Goal: Task Accomplishment & Management: Manage account settings

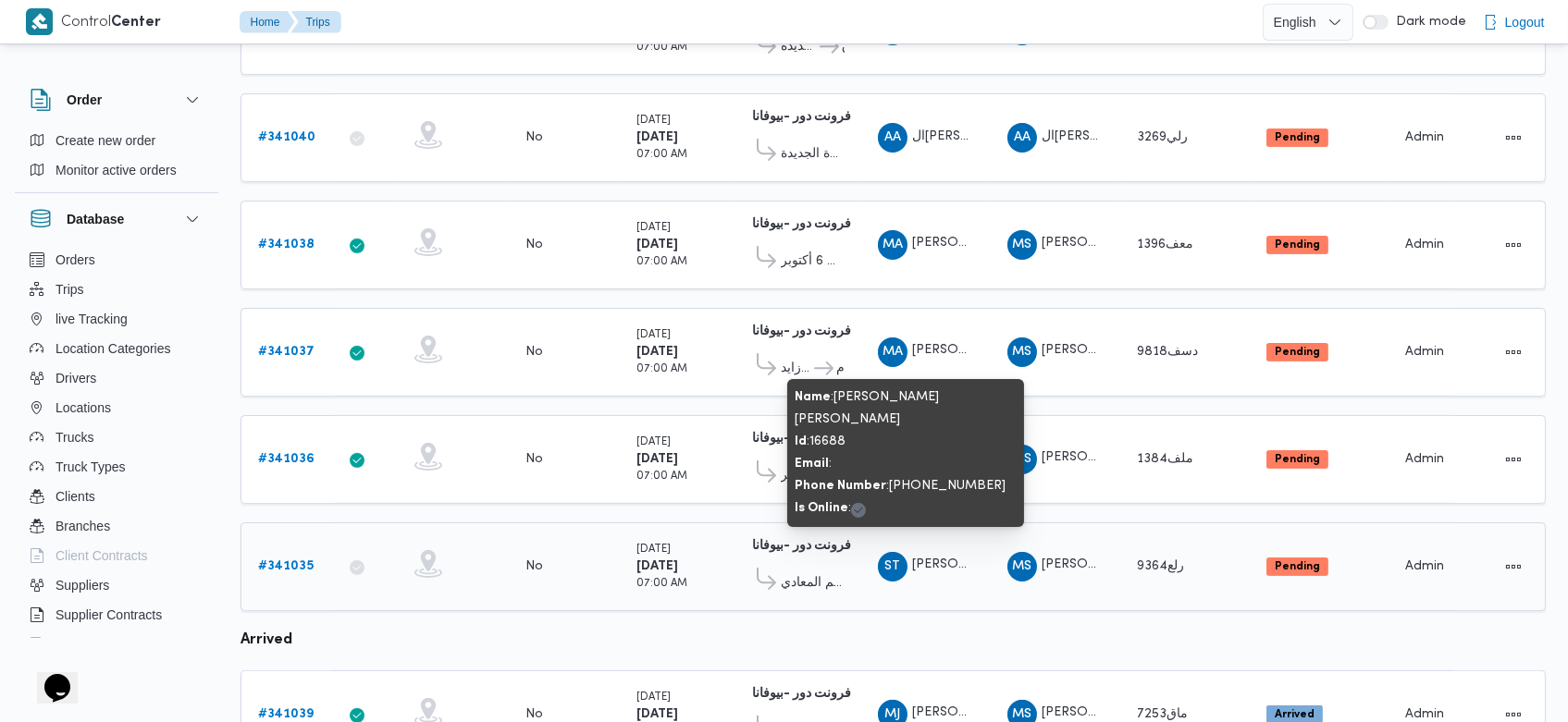
scroll to position [1099, 0]
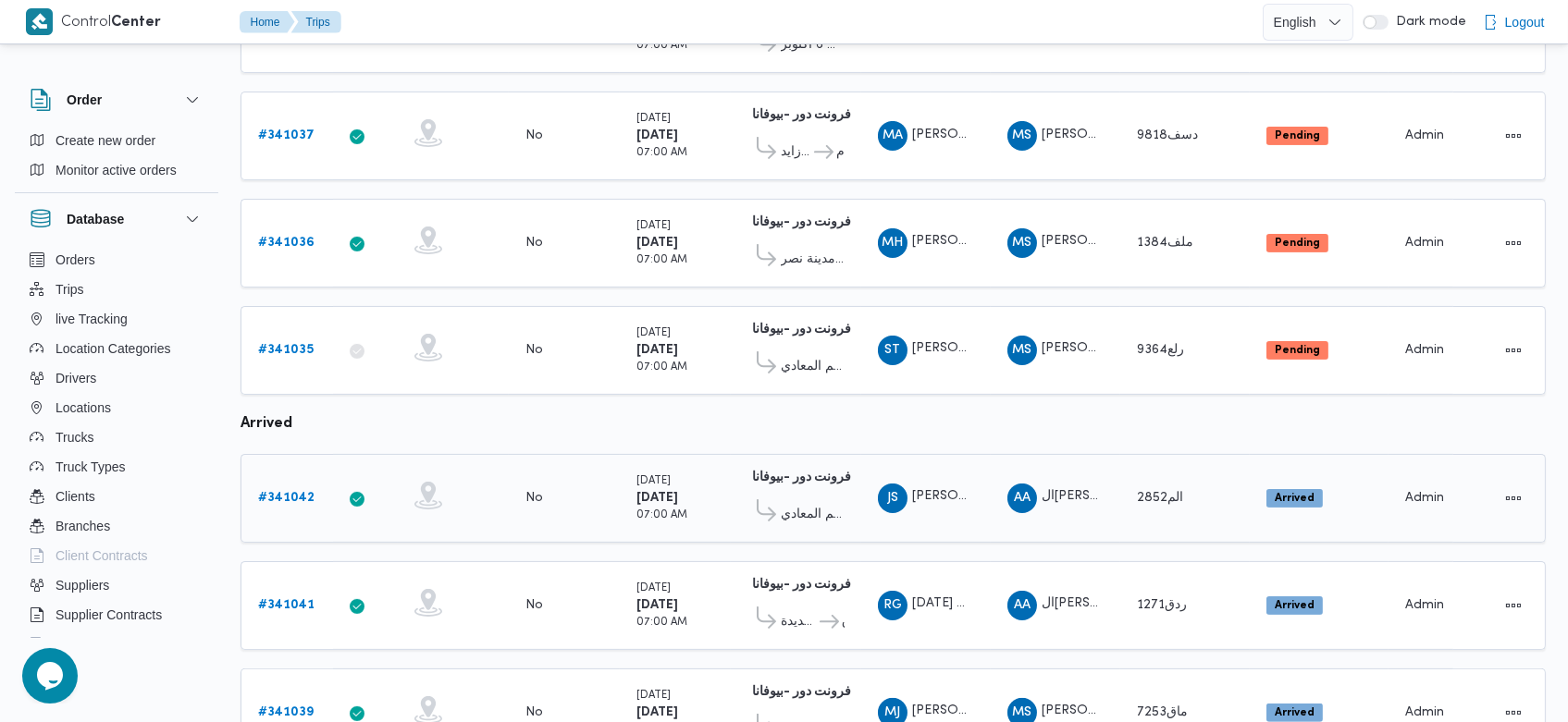
scroll to position [1266, 0]
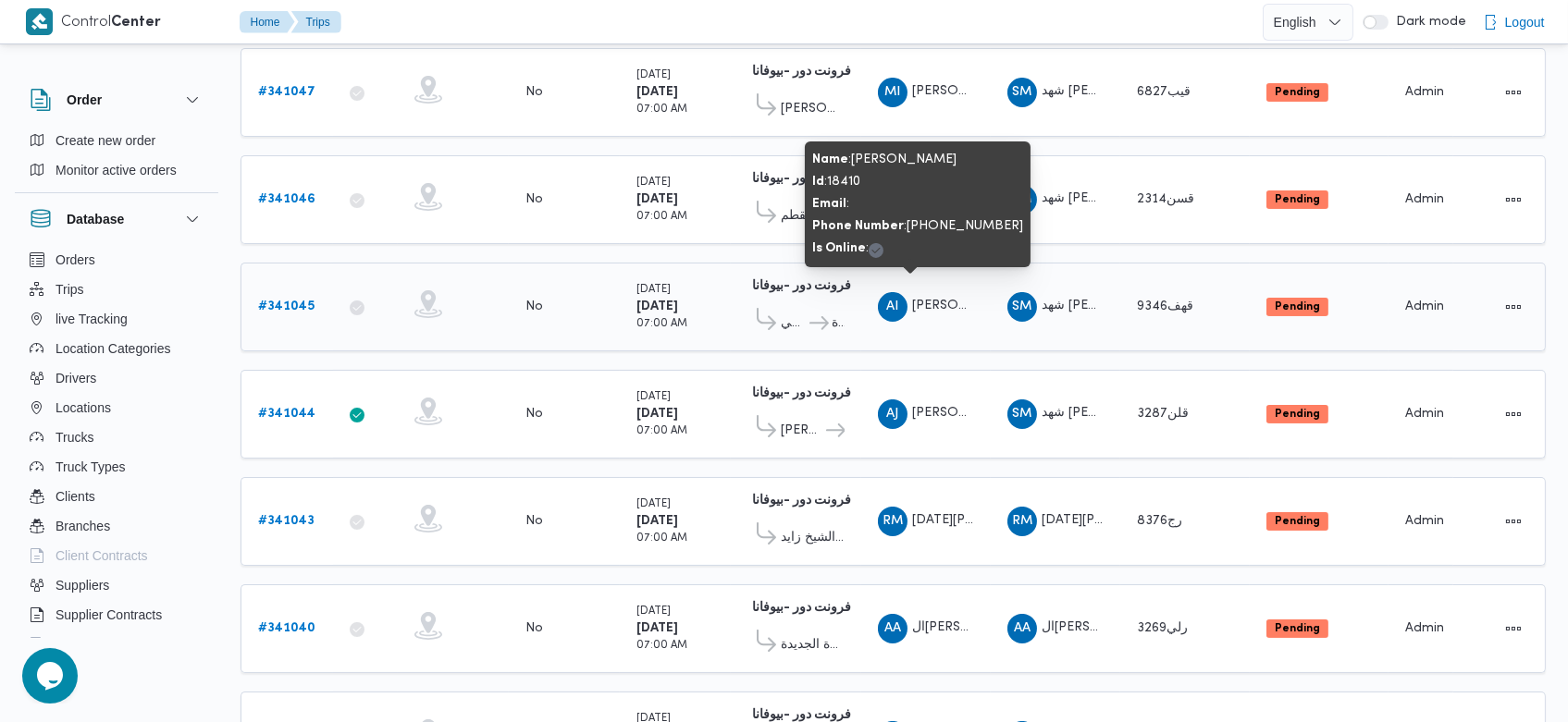
scroll to position [382, 0]
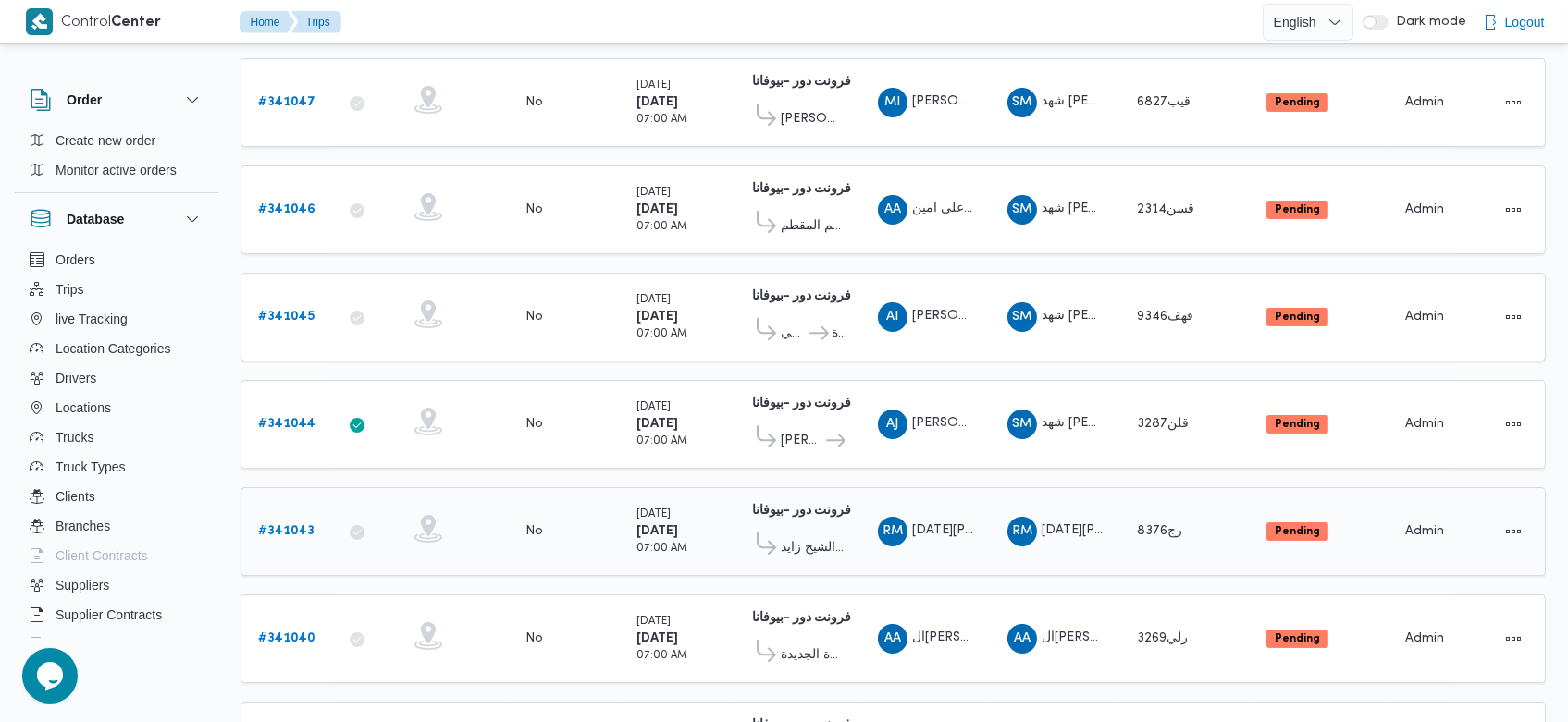
click at [278, 526] on b "# 341043" at bounding box center [286, 531] width 57 height 12
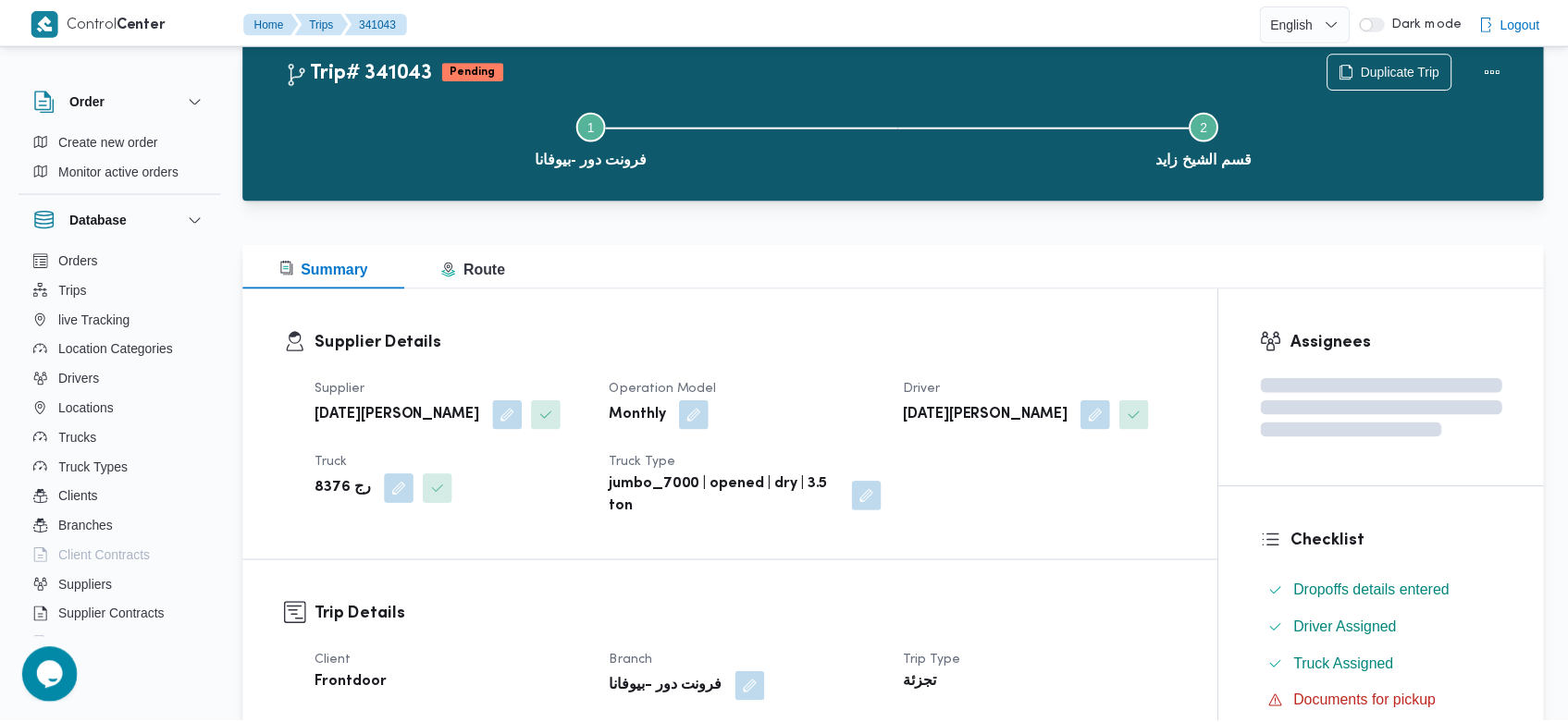
scroll to position [382, 0]
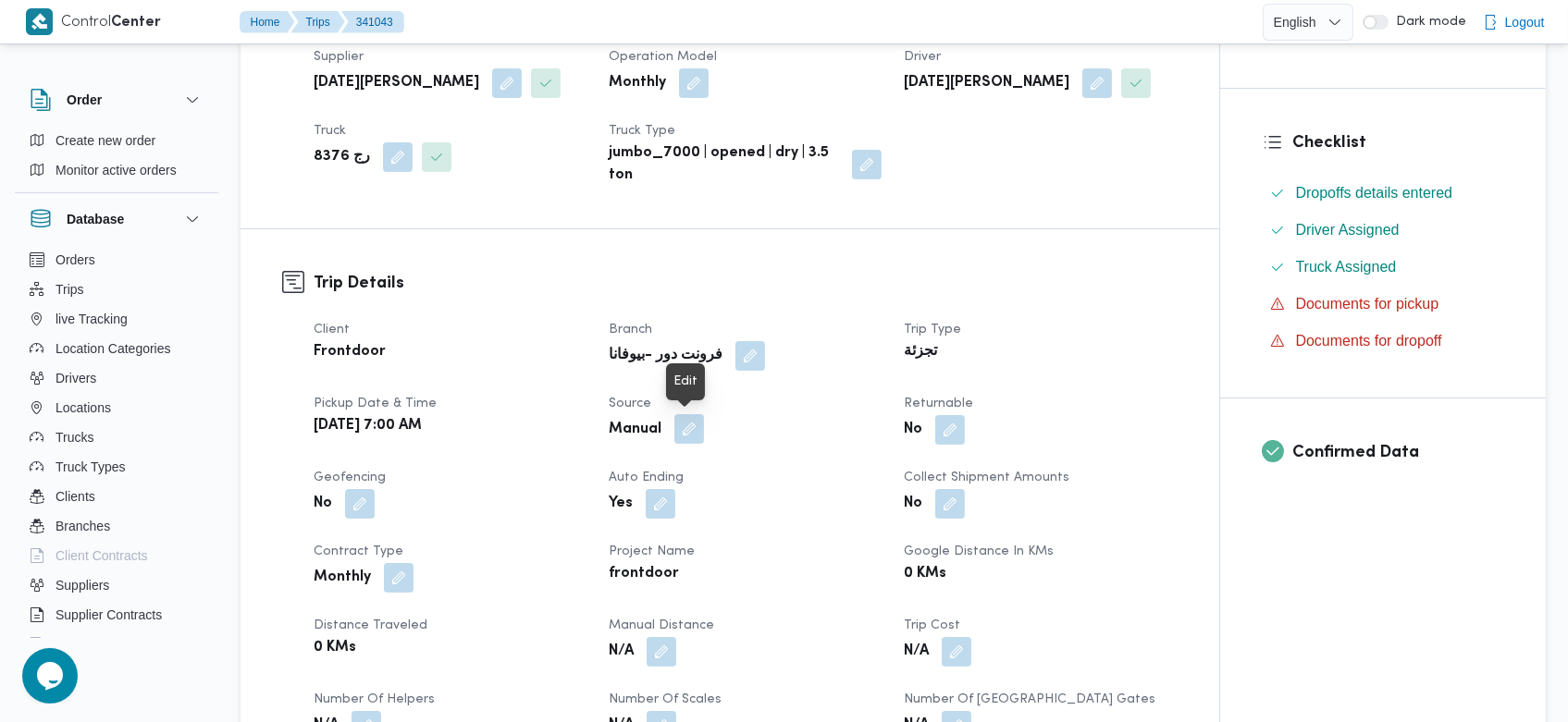
click at [678, 419] on button "button" at bounding box center [689, 429] width 29 height 29
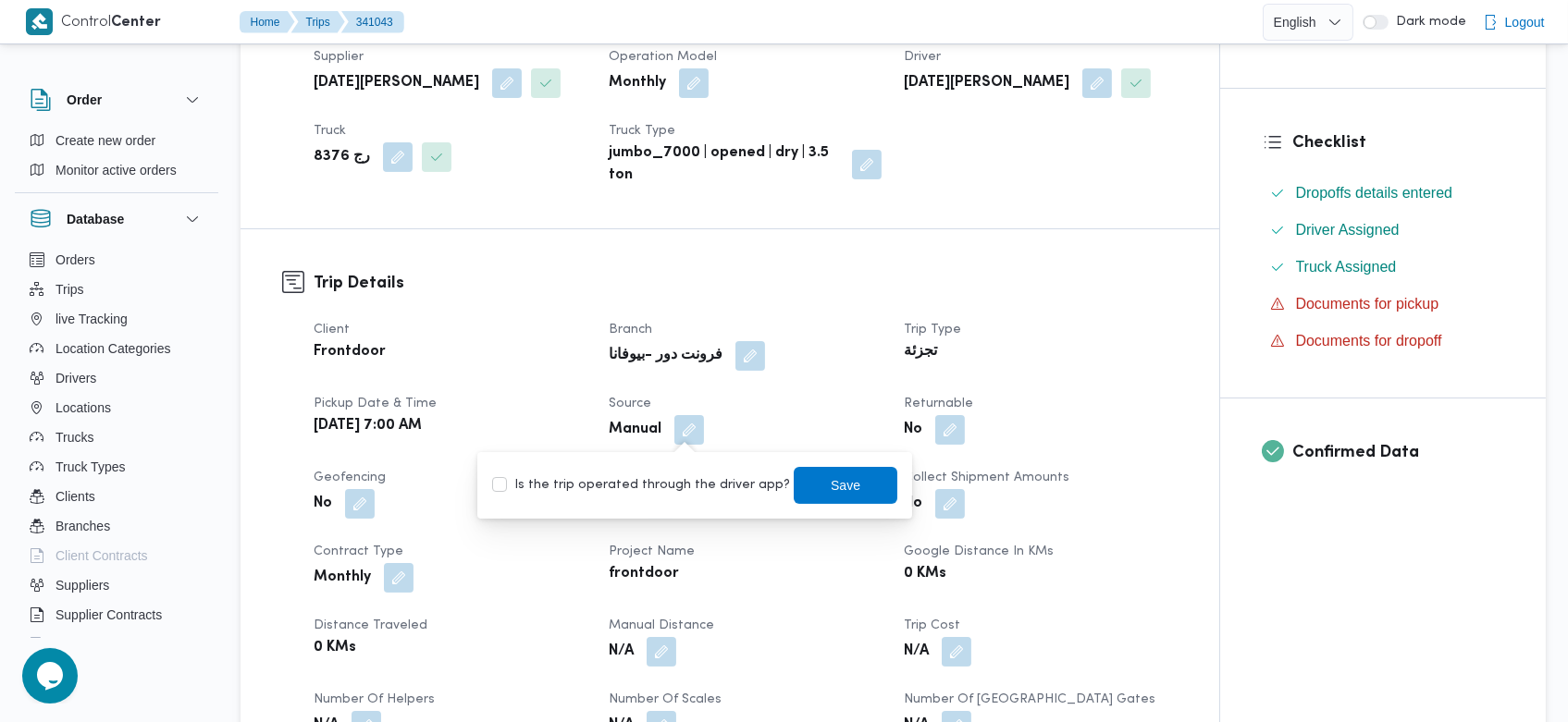
click at [675, 479] on label "Is the trip operated through the driver app?" at bounding box center [641, 486] width 298 height 22
checkbox input "true"
click at [805, 485] on span "Save" at bounding box center [846, 485] width 104 height 37
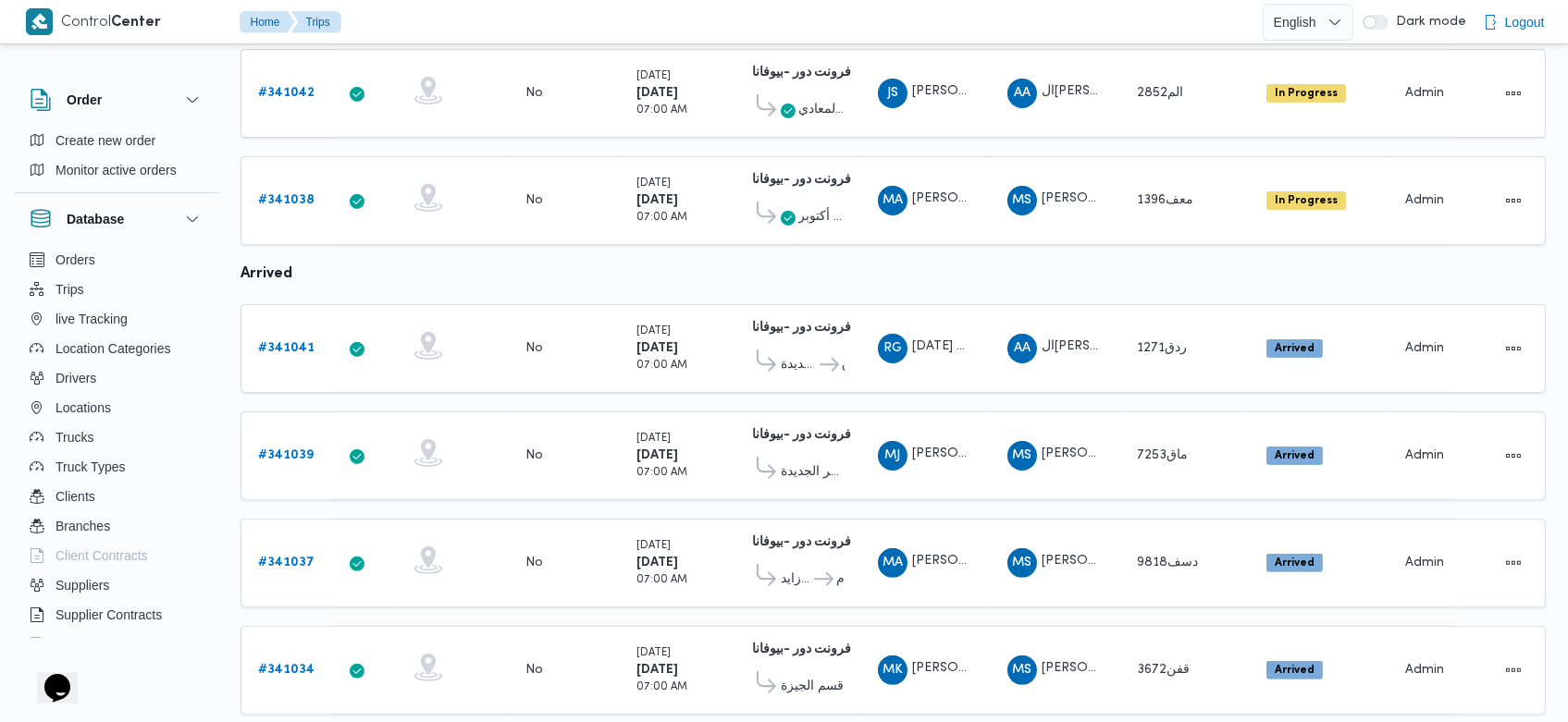
scroll to position [1306, 0]
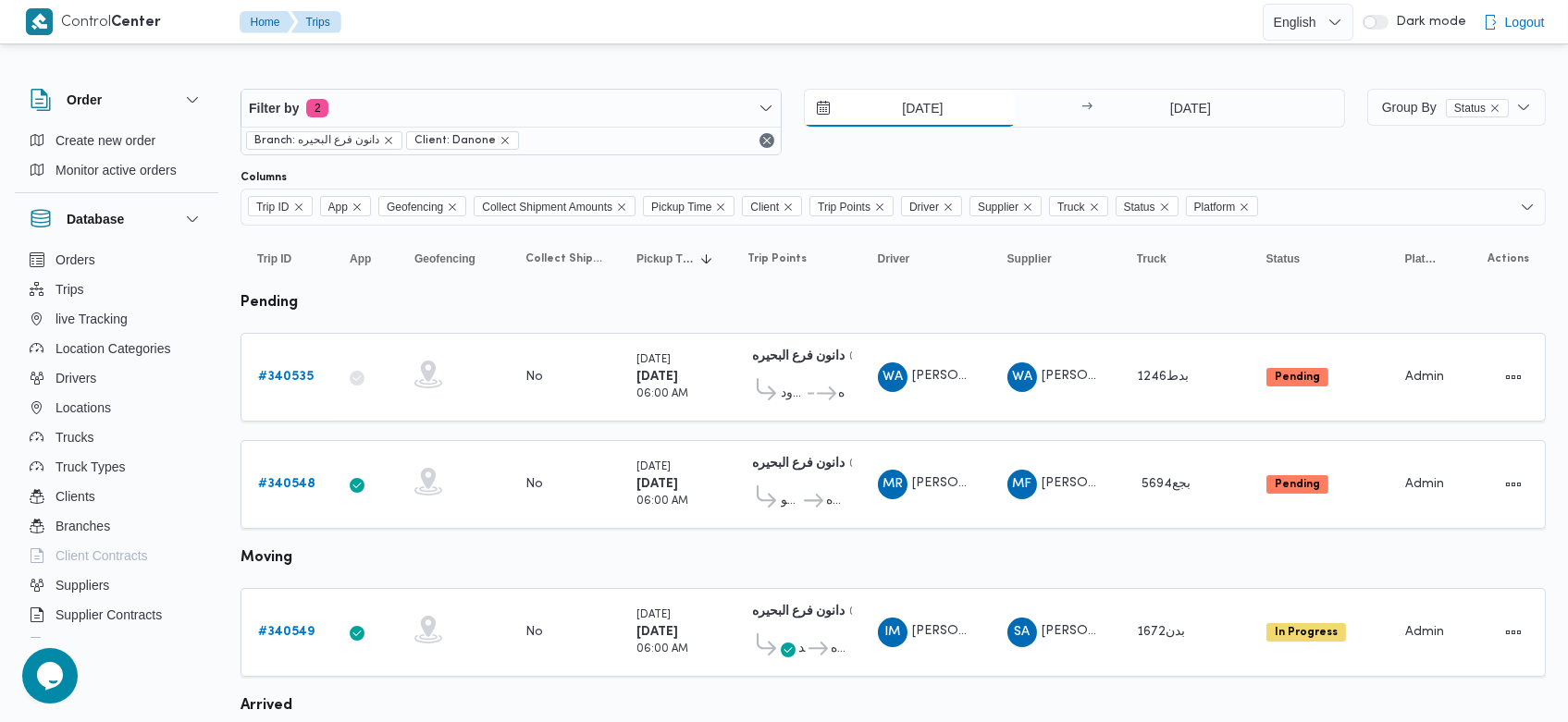
click at [884, 116] on input "1/10/2025" at bounding box center [909, 108] width 210 height 37
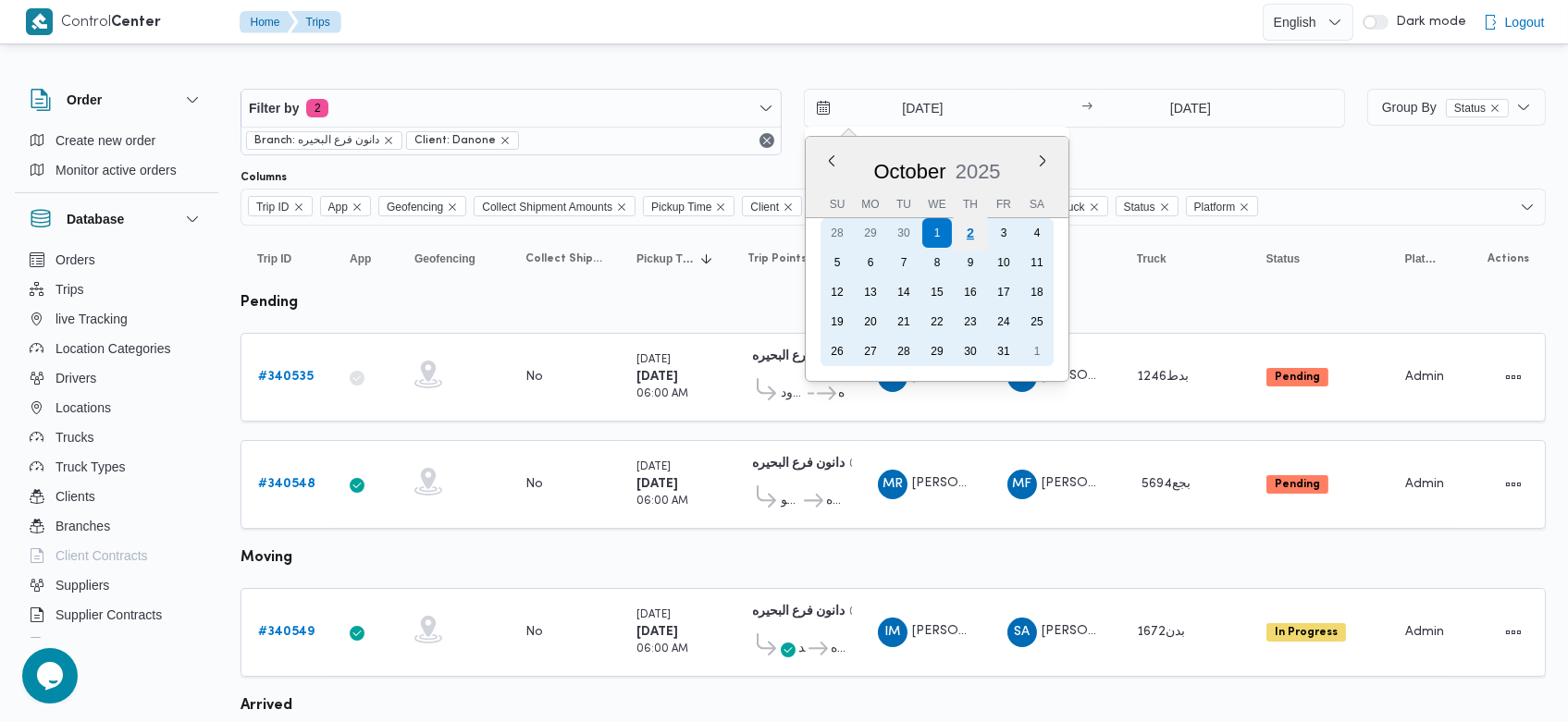
click at [983, 242] on div "2" at bounding box center [971, 234] width 35 height 35
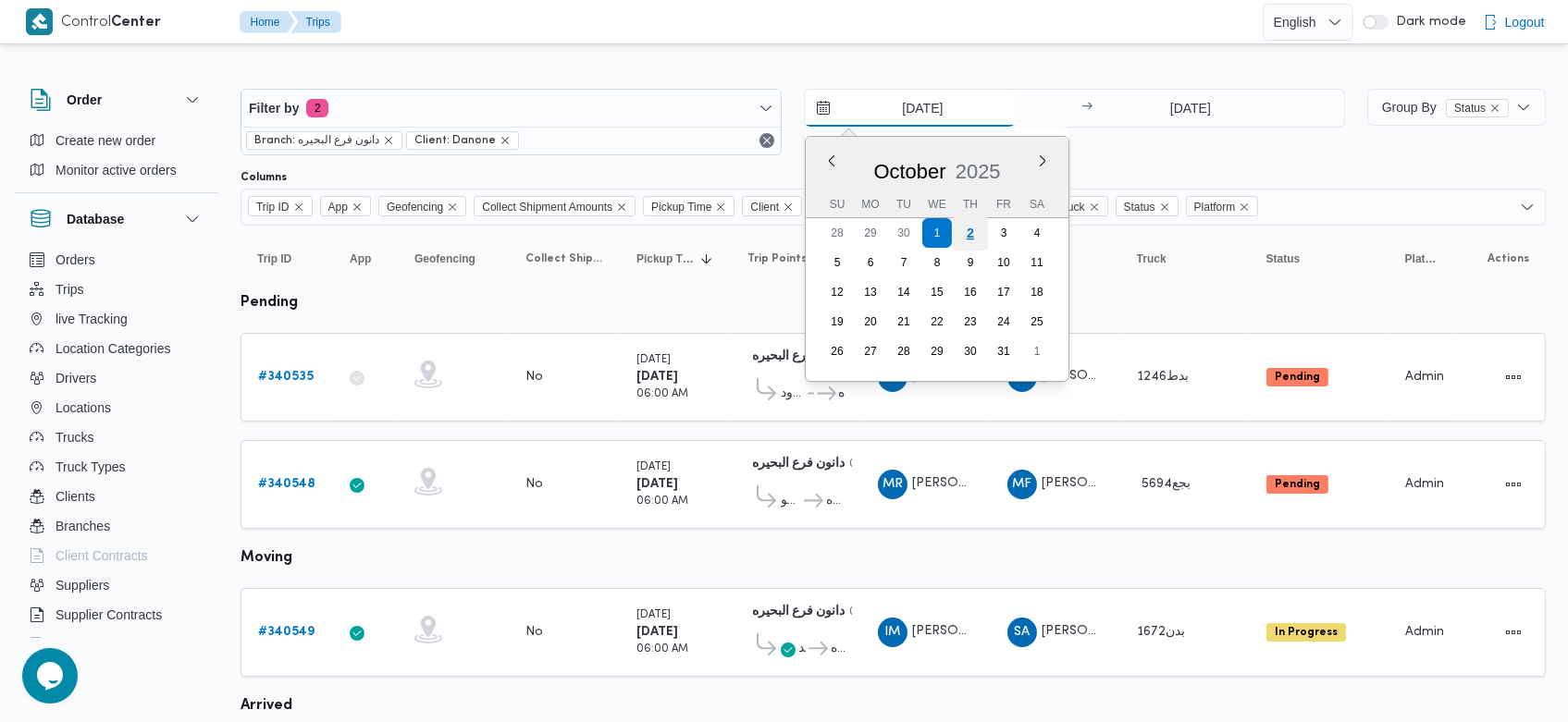
type input "[DATE]"
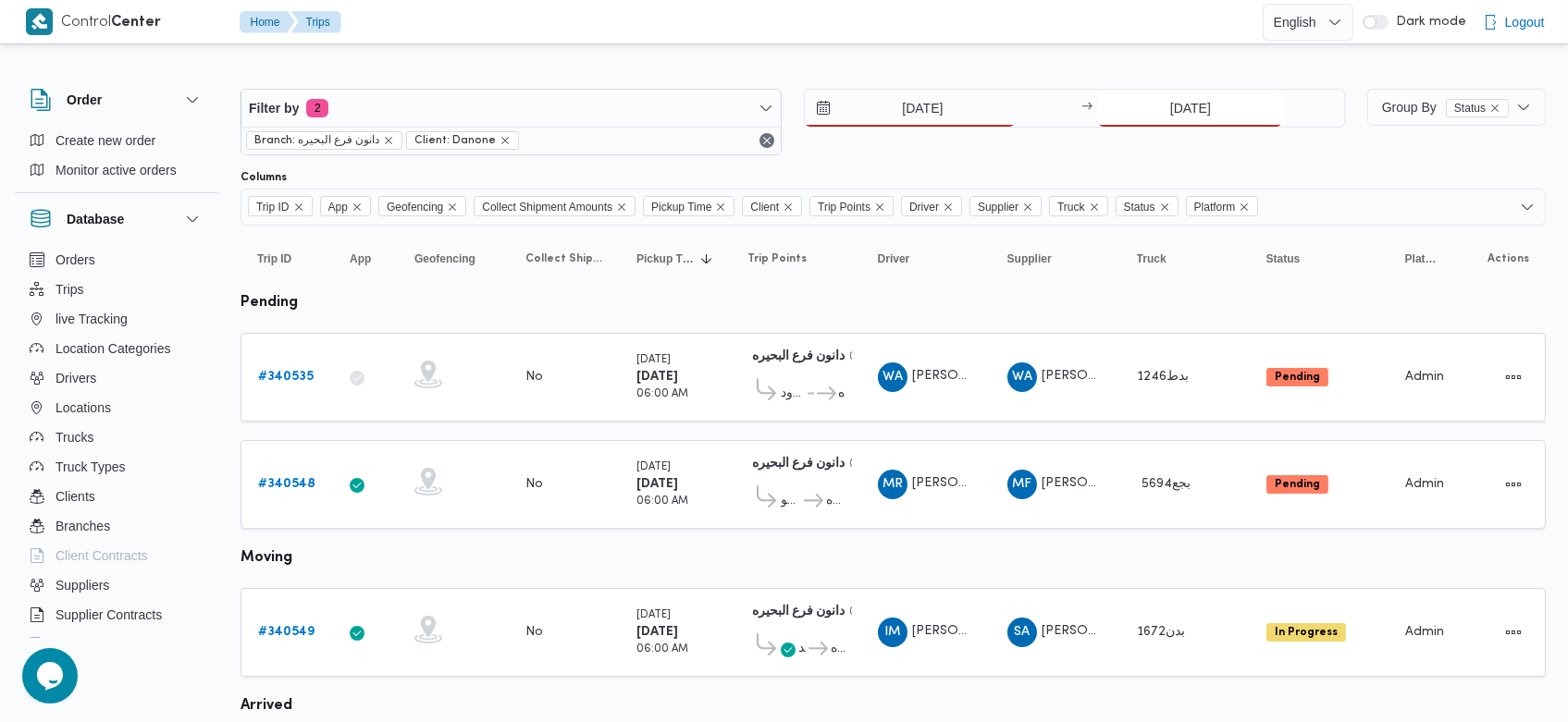
click at [1159, 95] on input "1/10/2025" at bounding box center [1191, 108] width 184 height 37
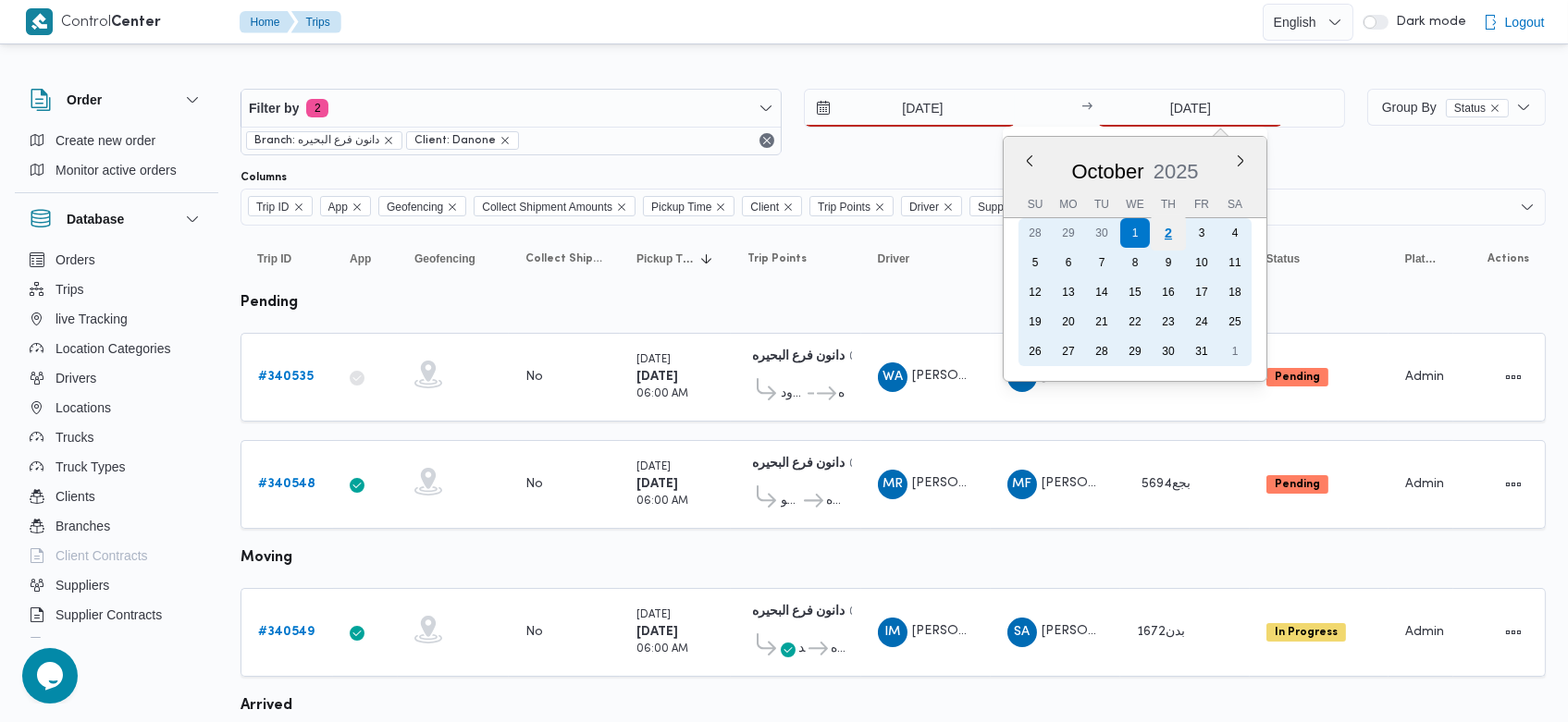
click at [1171, 225] on div "2" at bounding box center [1168, 234] width 35 height 35
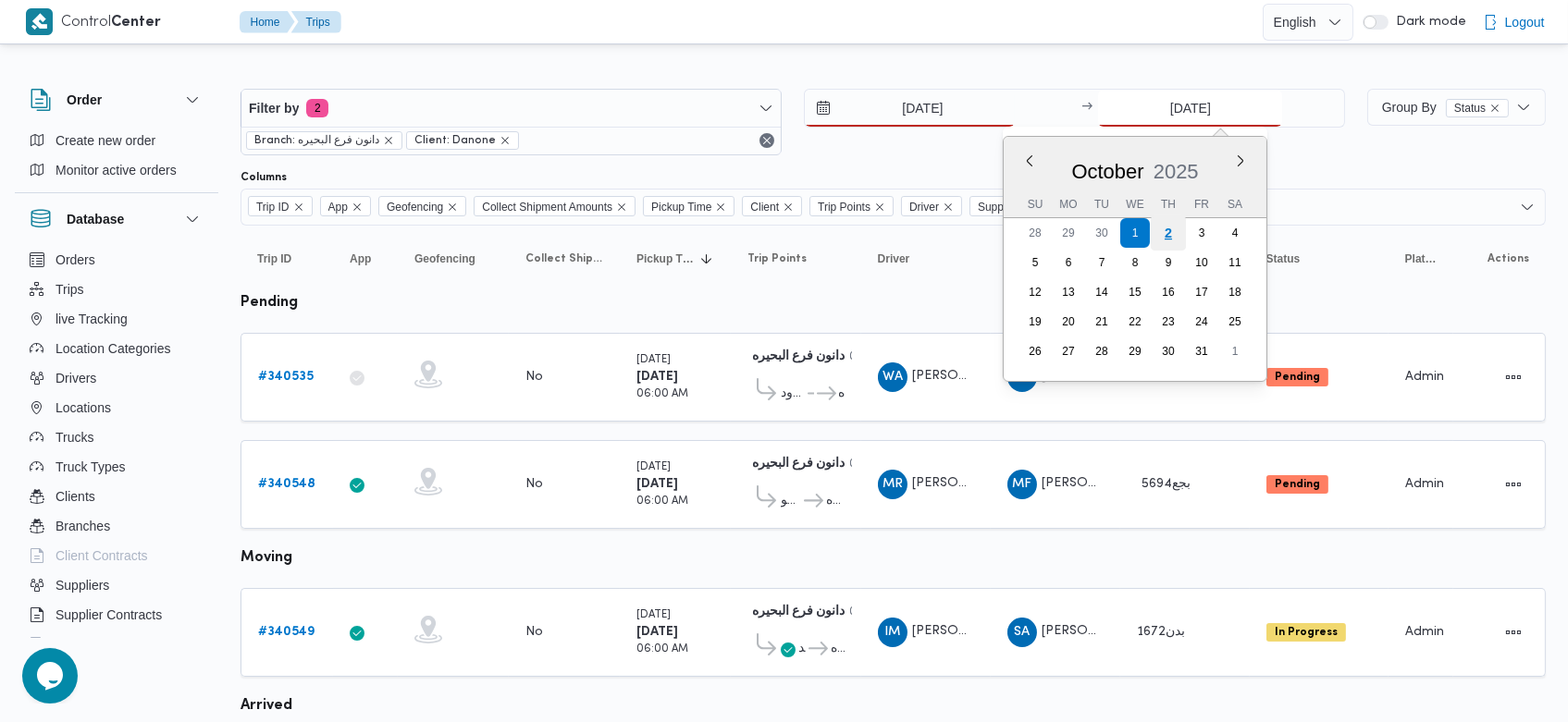
type input "[DATE]"
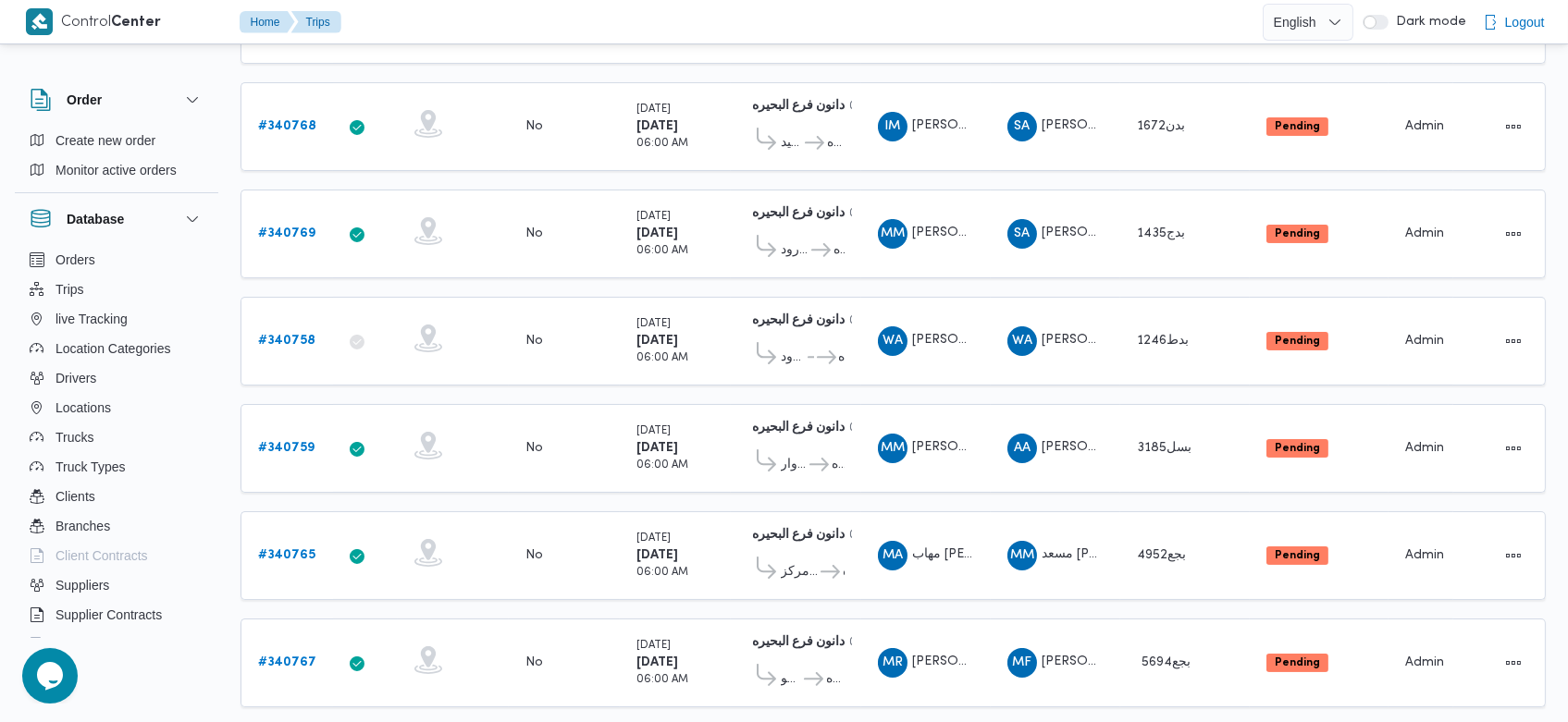
scroll to position [254, 0]
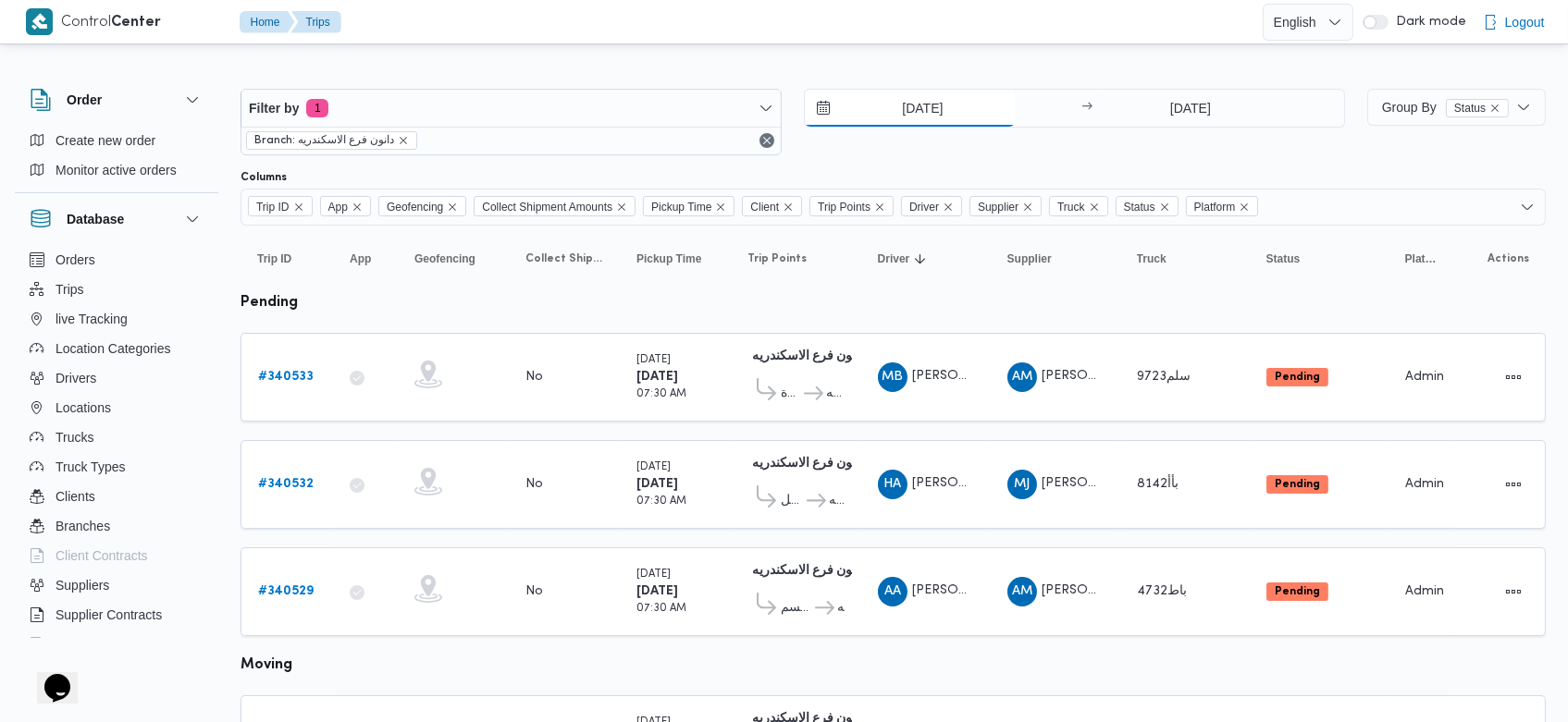
click at [887, 95] on input "[DATE]" at bounding box center [909, 108] width 210 height 37
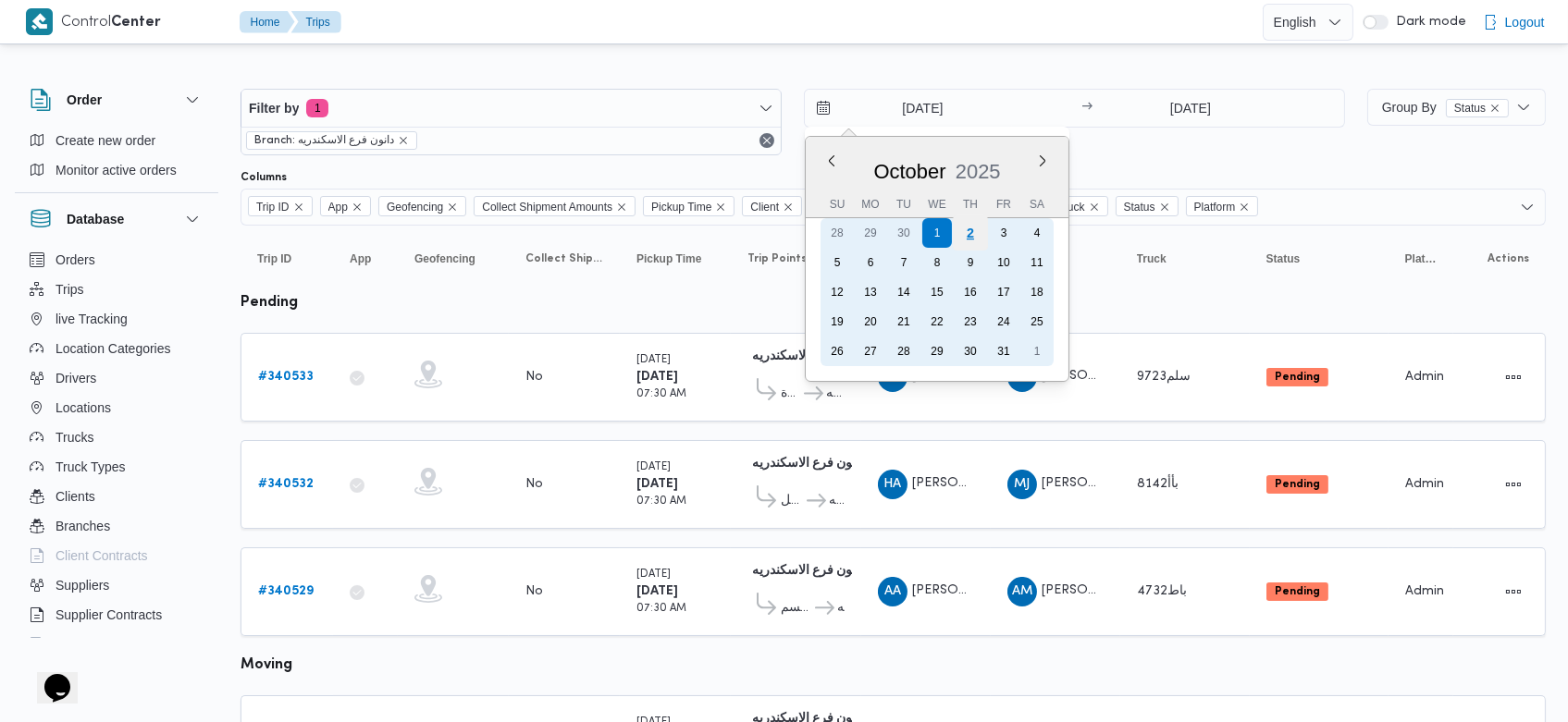
click at [976, 225] on div "2" at bounding box center [971, 234] width 35 height 35
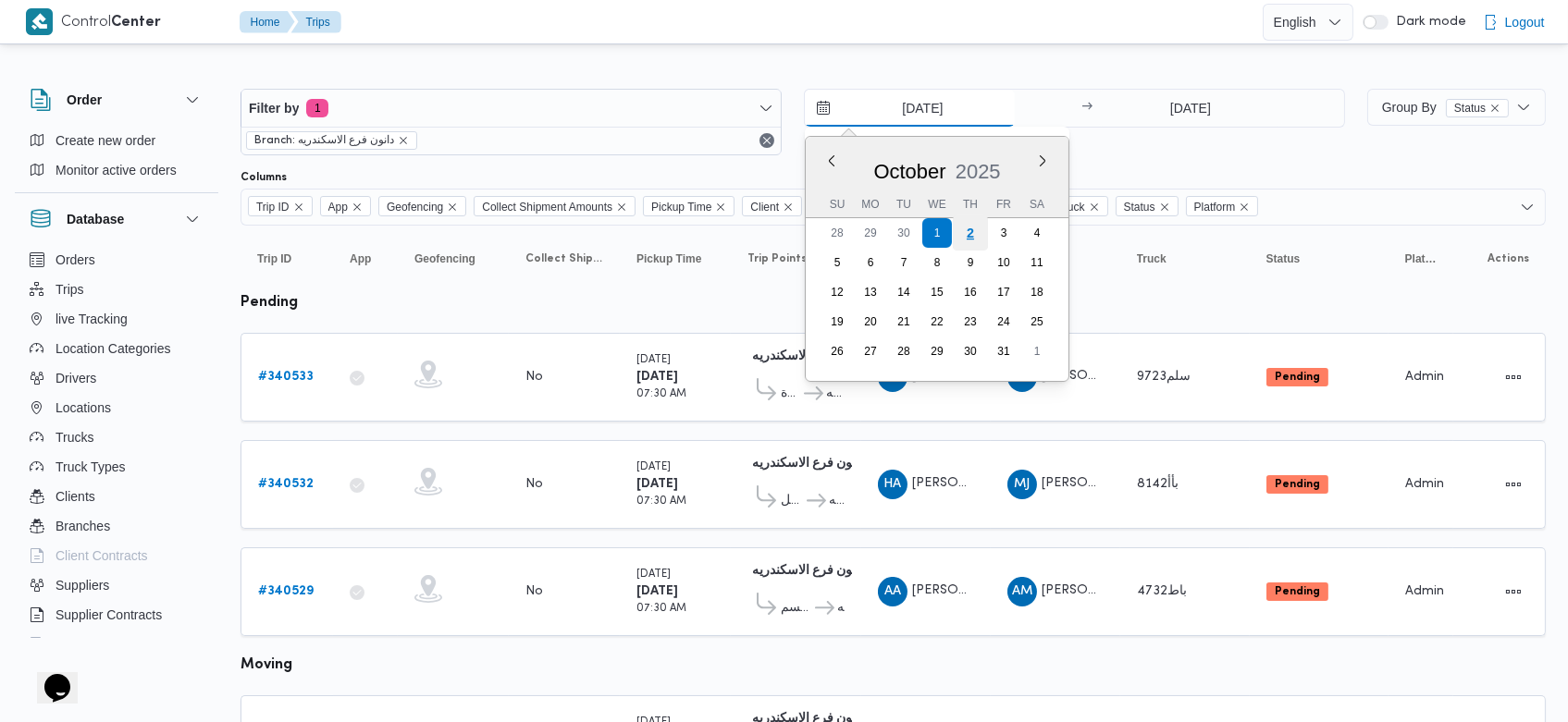
type input "[DATE]"
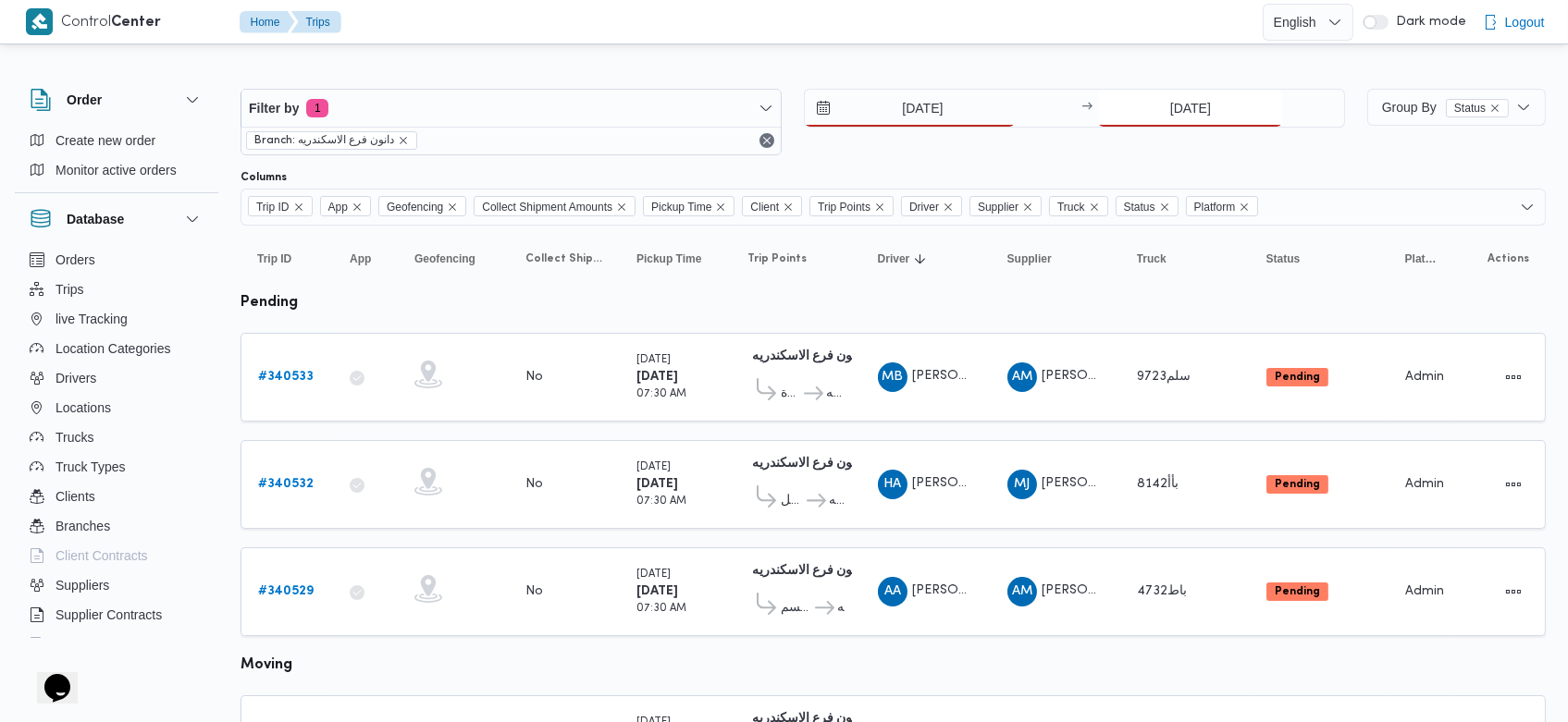
click at [1154, 114] on input "1/10/2025" at bounding box center [1191, 108] width 184 height 37
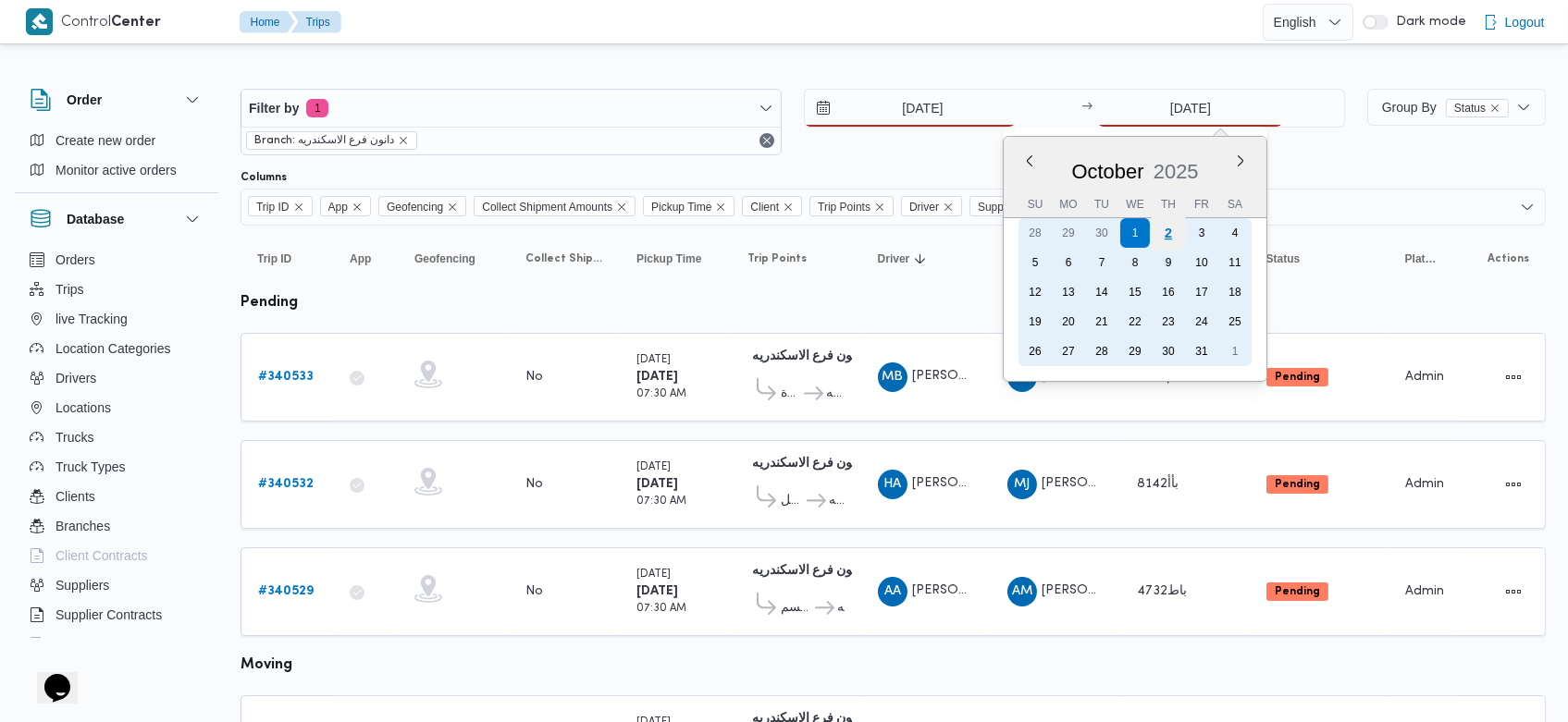
click at [1159, 234] on div "2" at bounding box center [1168, 234] width 35 height 35
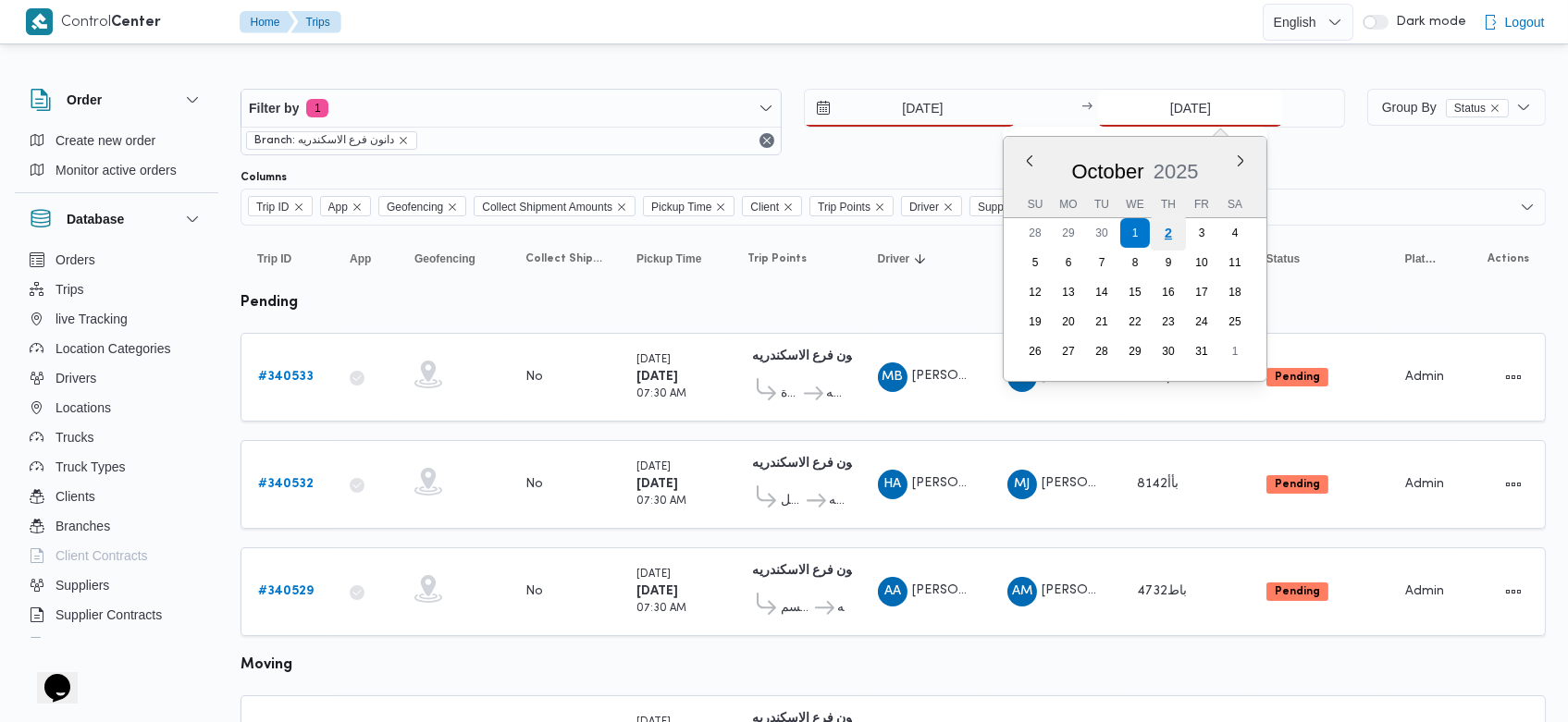
type input "[DATE]"
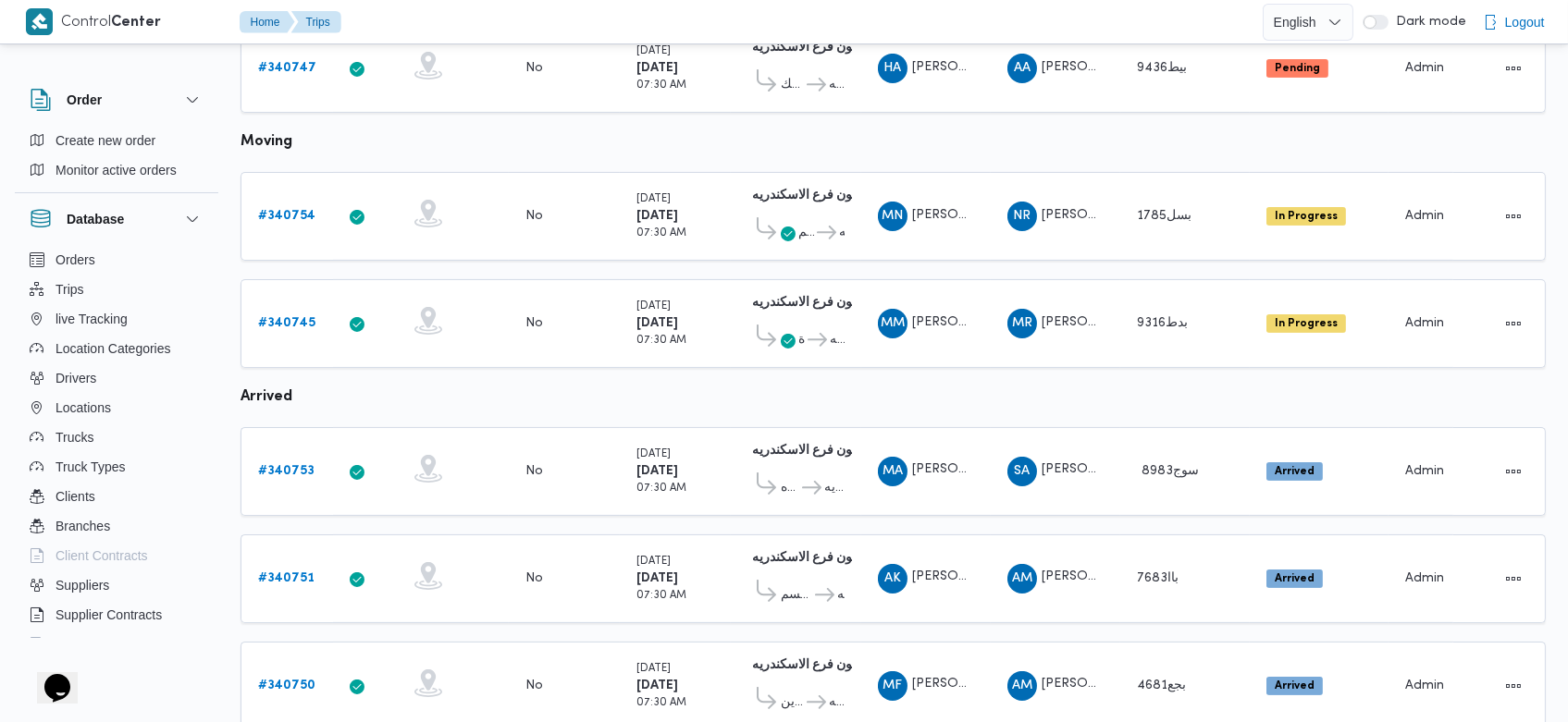
scroll to position [950, 0]
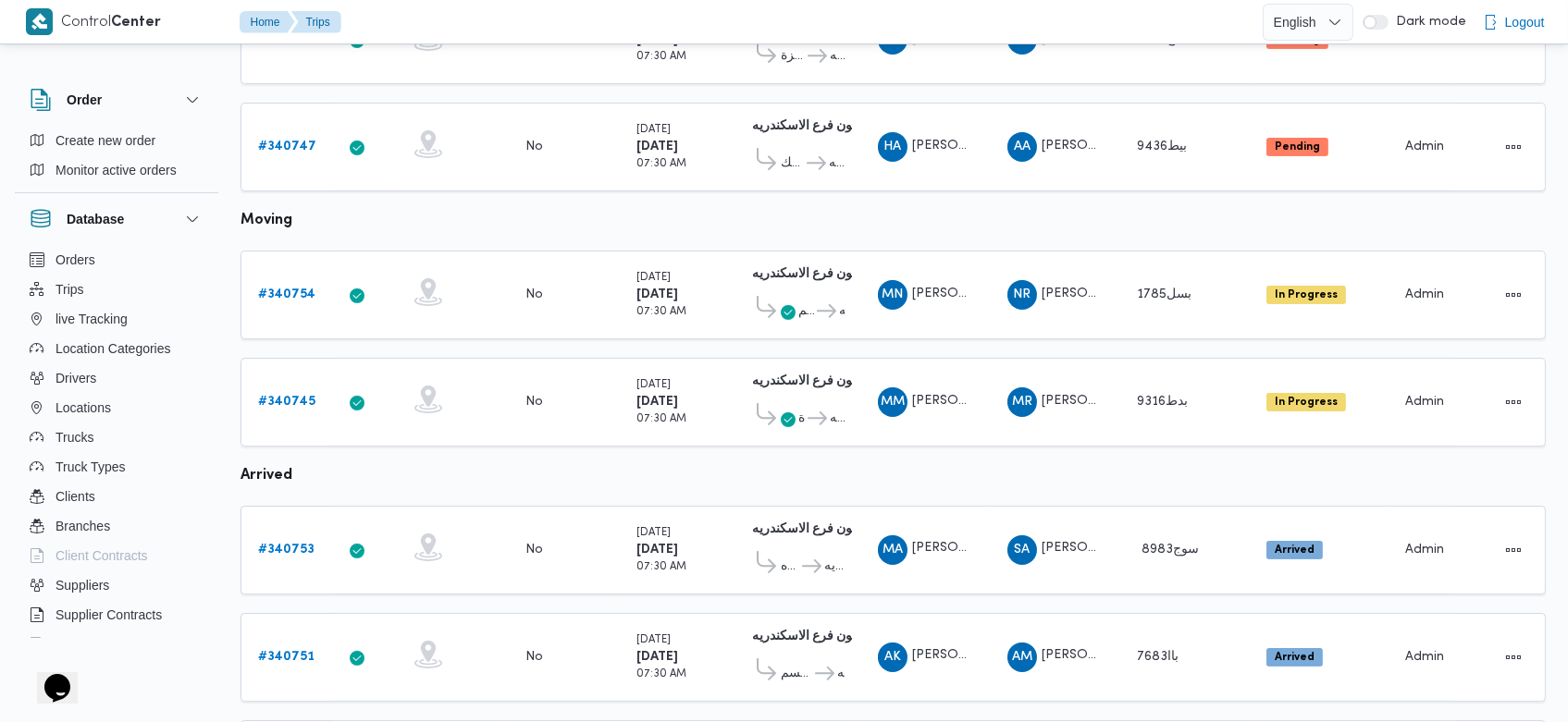
scroll to position [866, 0]
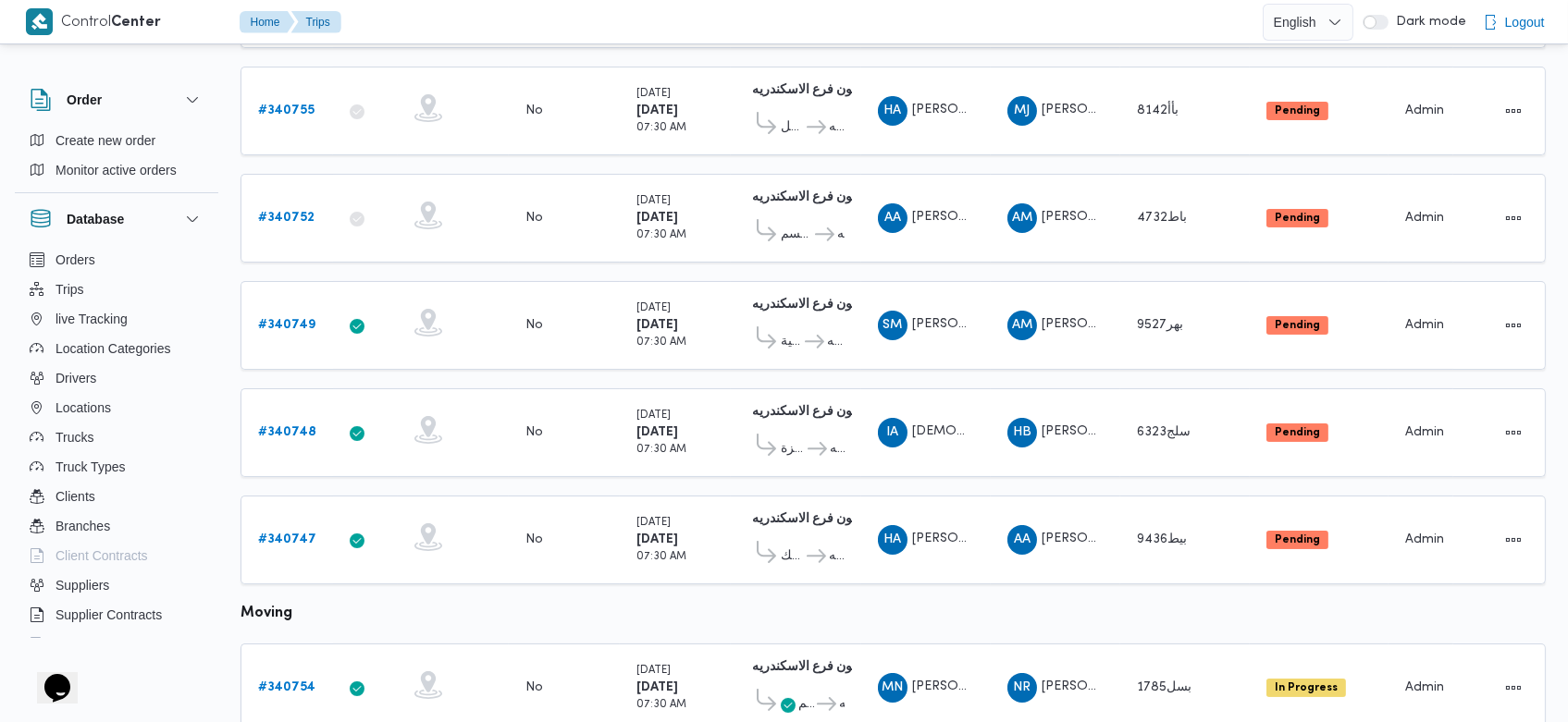
scroll to position [463, 0]
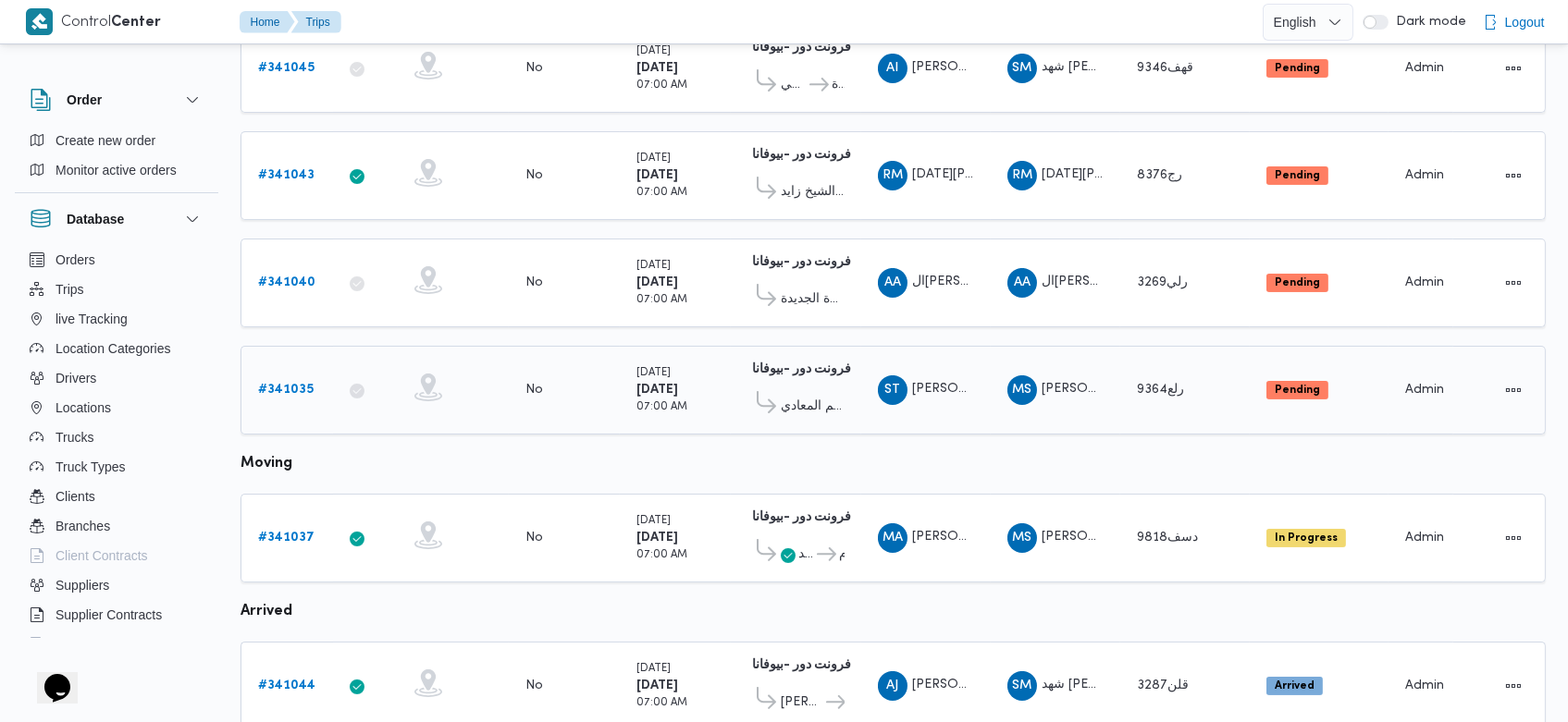
scroll to position [628, 0]
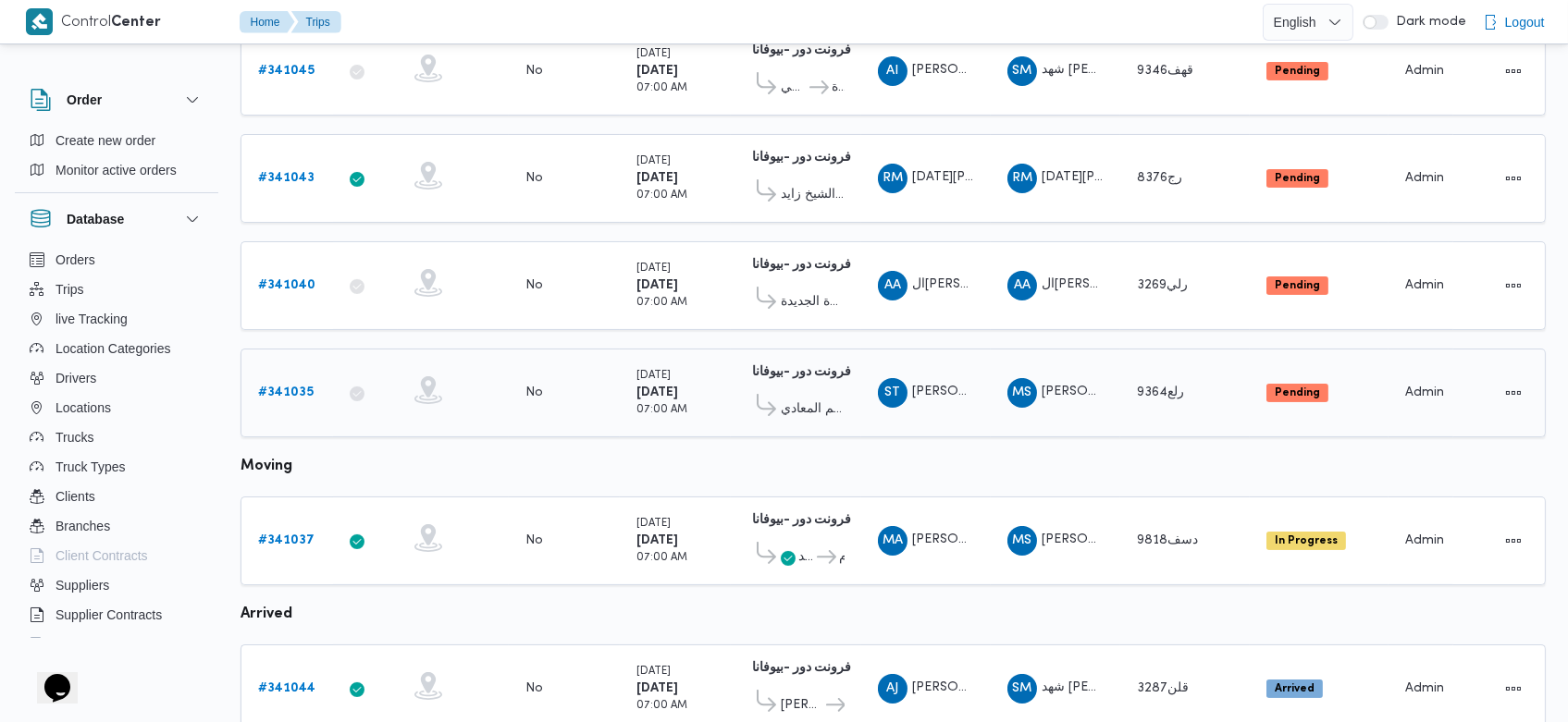
click at [267, 387] on b "# 341035" at bounding box center [285, 393] width 56 height 12
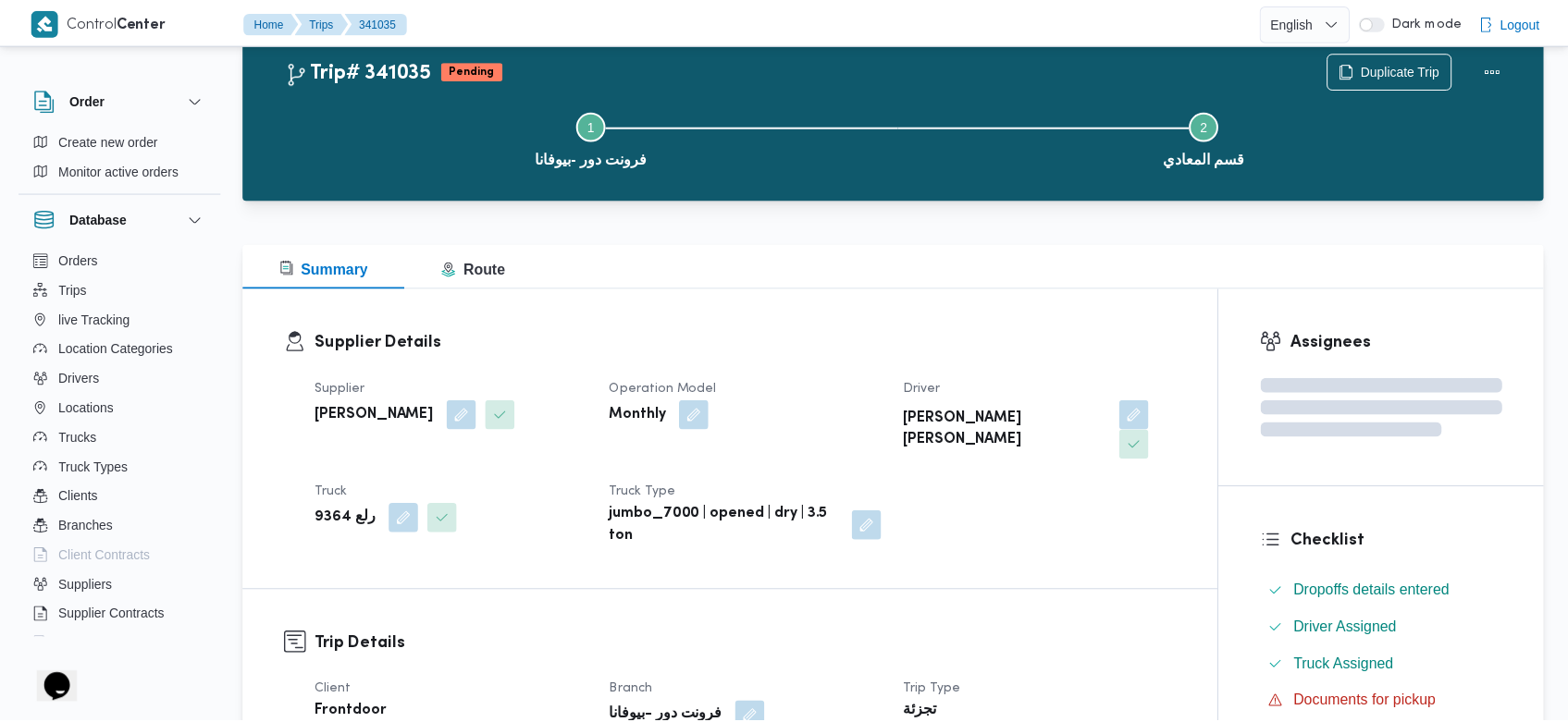
scroll to position [628, 0]
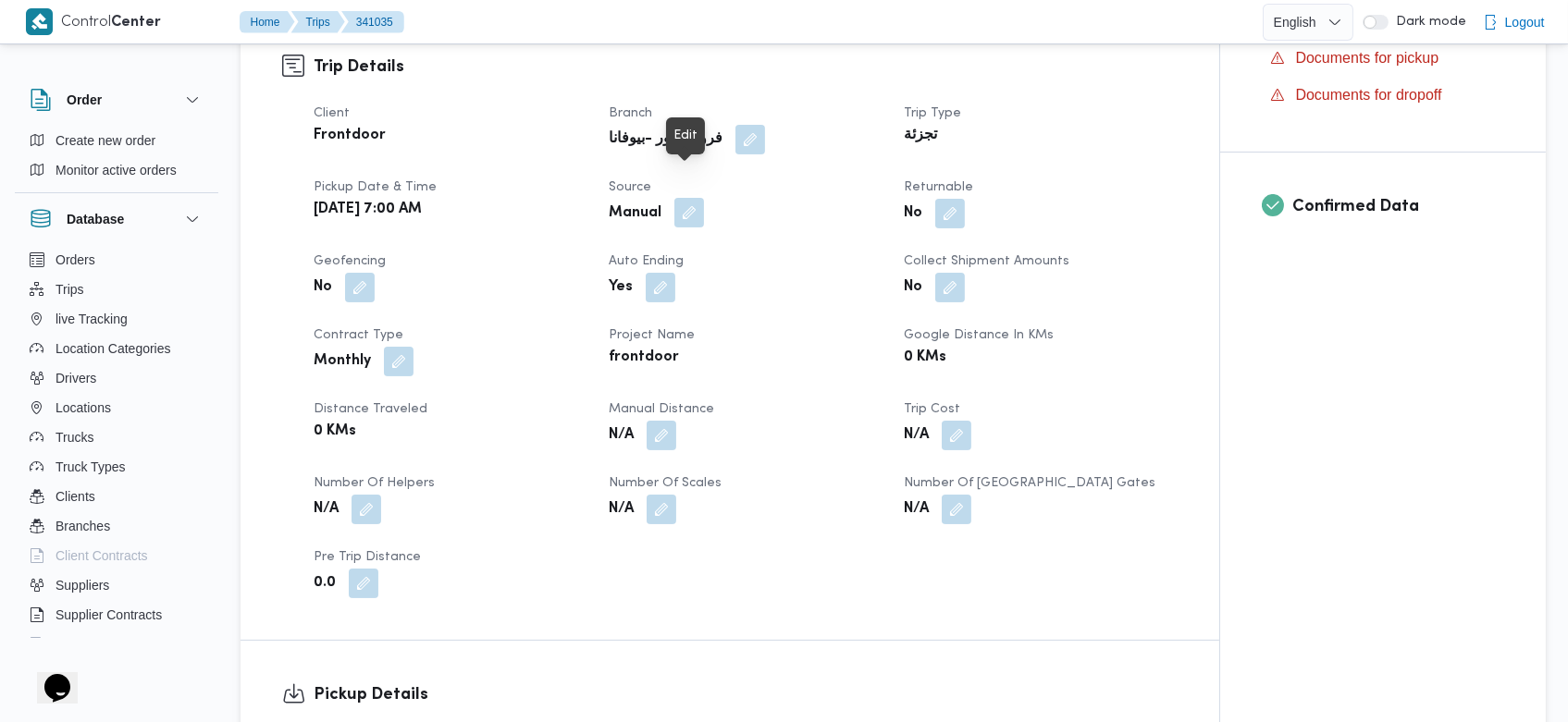
click at [682, 198] on button "button" at bounding box center [689, 213] width 29 height 29
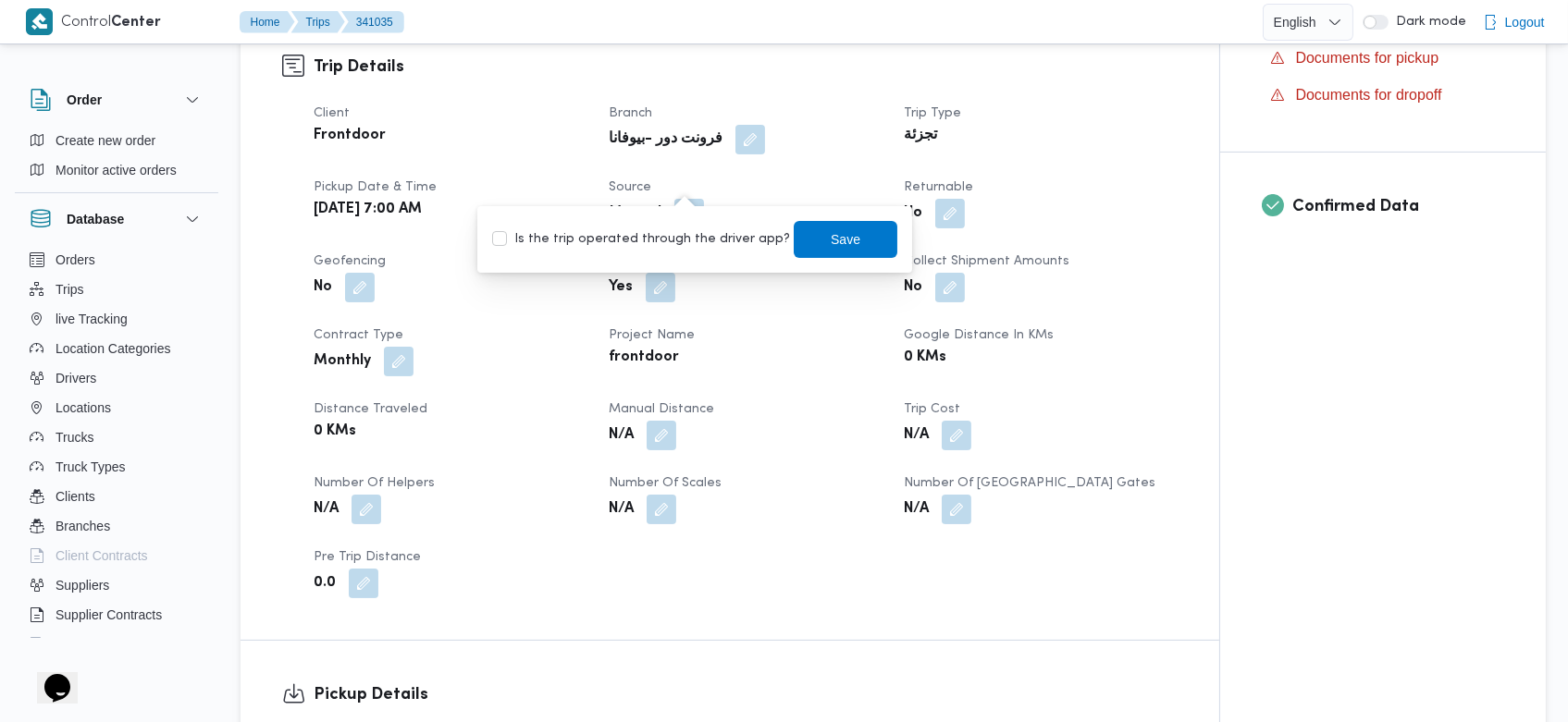
click at [687, 242] on label "Is the trip operated through the driver app?" at bounding box center [641, 239] width 298 height 22
checkbox input "true"
click at [832, 249] on span "Save" at bounding box center [847, 238] width 29 height 22
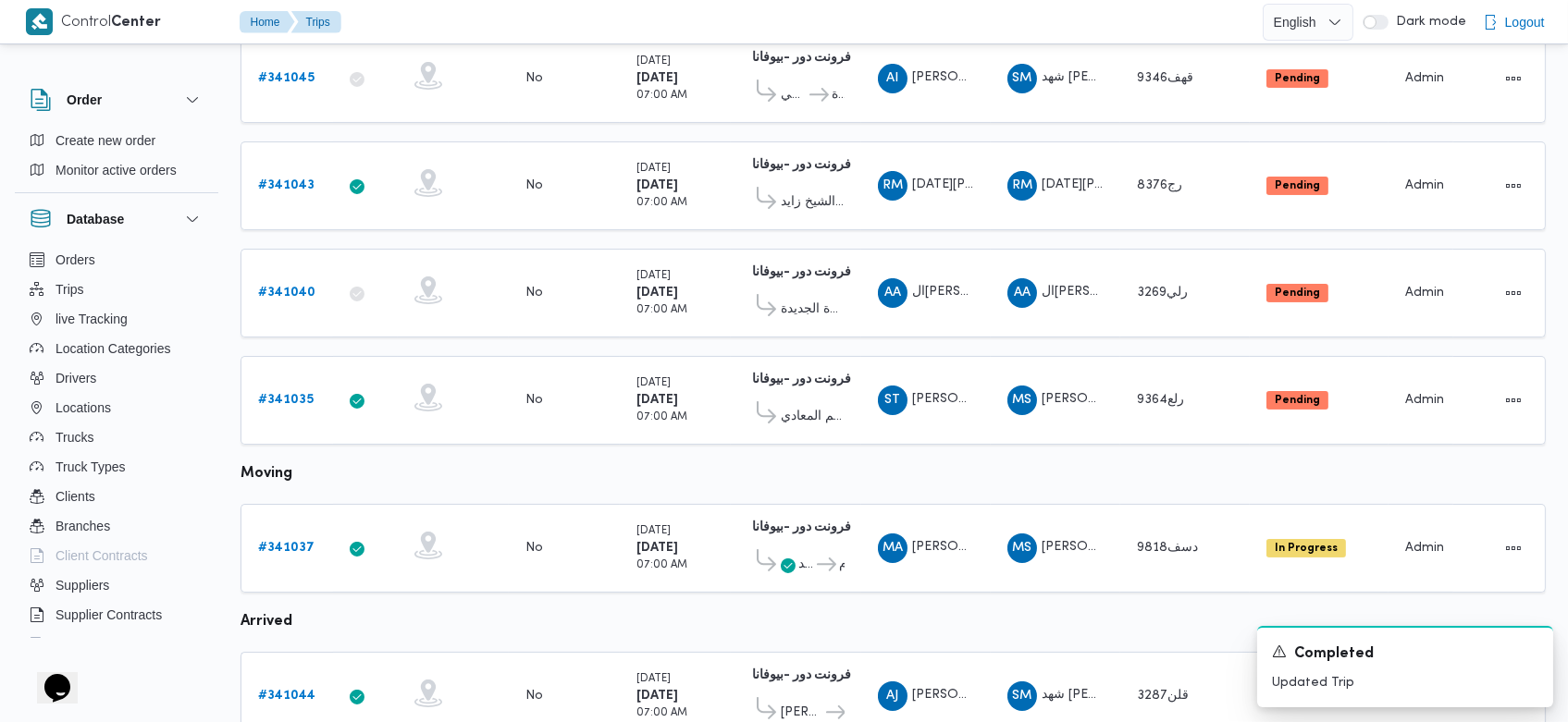
scroll to position [640, 0]
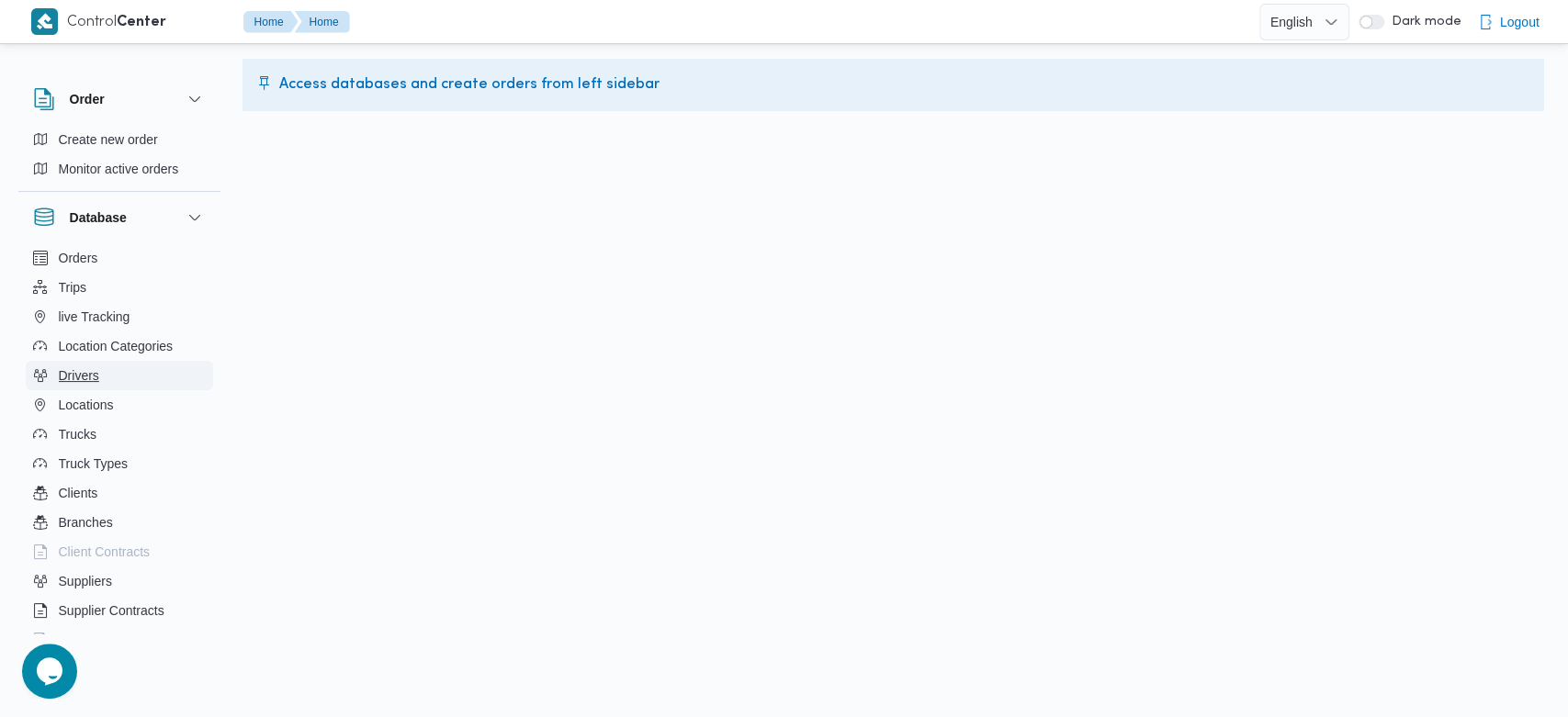
click at [70, 369] on span "Drivers" at bounding box center [80, 375] width 41 height 22
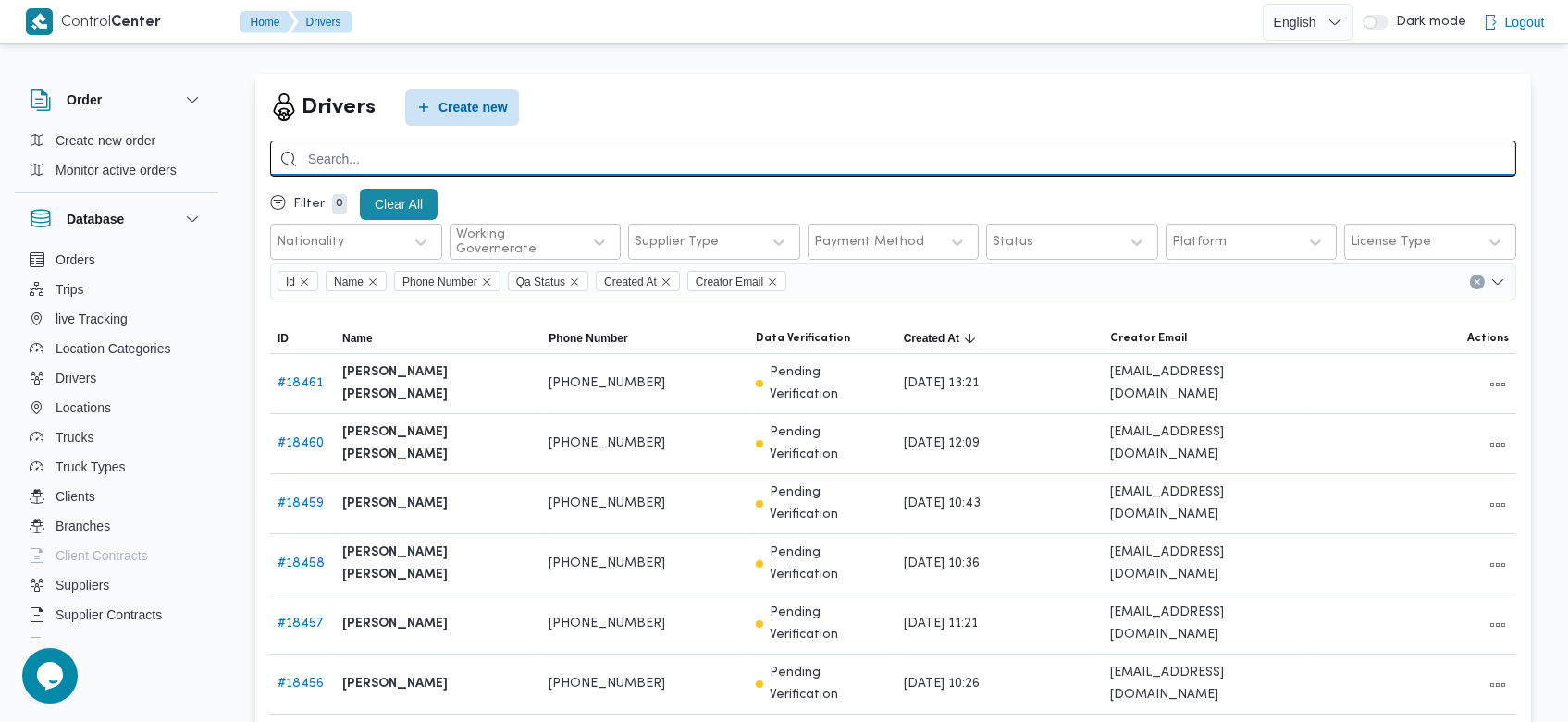
click at [558, 154] on input "search" at bounding box center [893, 158] width 1246 height 36
type input "s"
type input "سعيد ثروت"
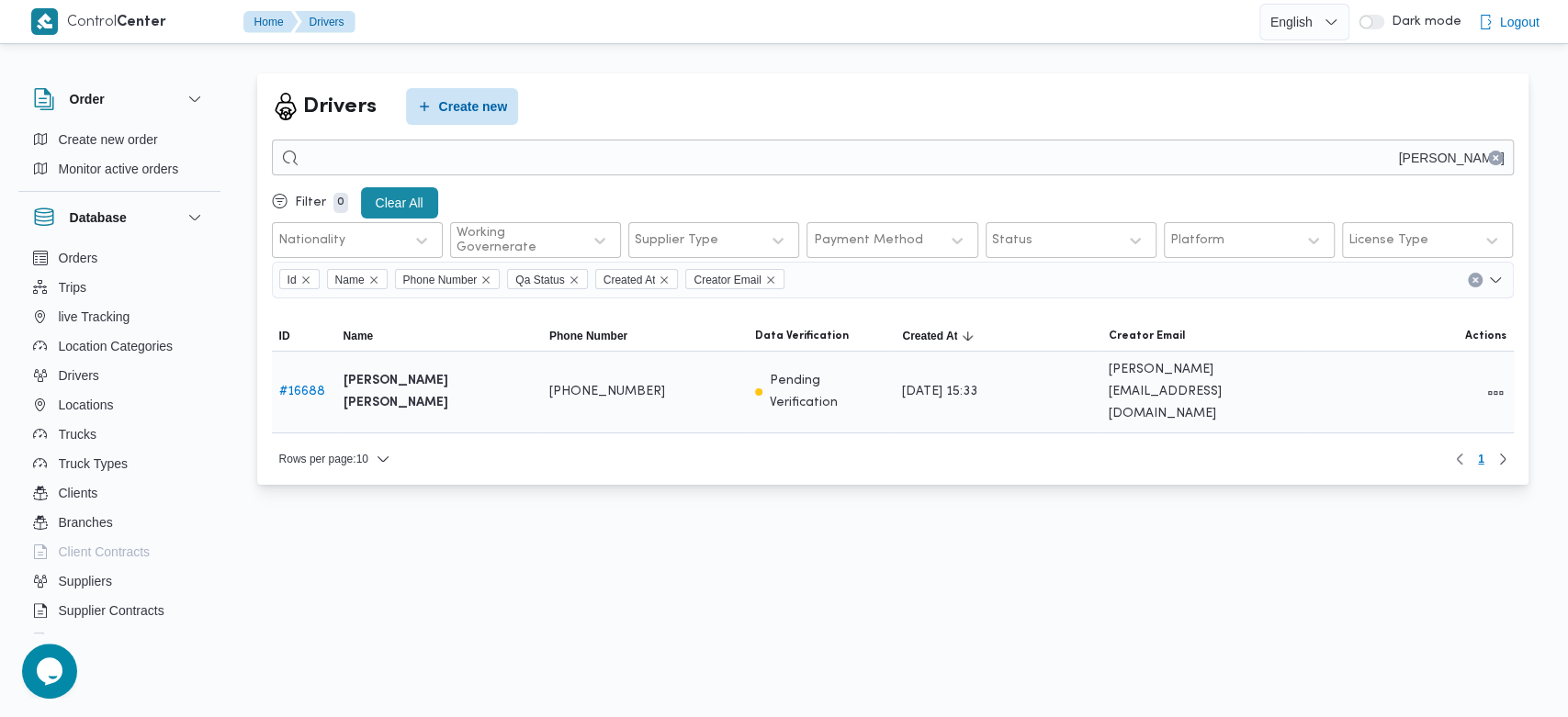
click at [316, 386] on link "# 16688" at bounding box center [302, 392] width 46 height 12
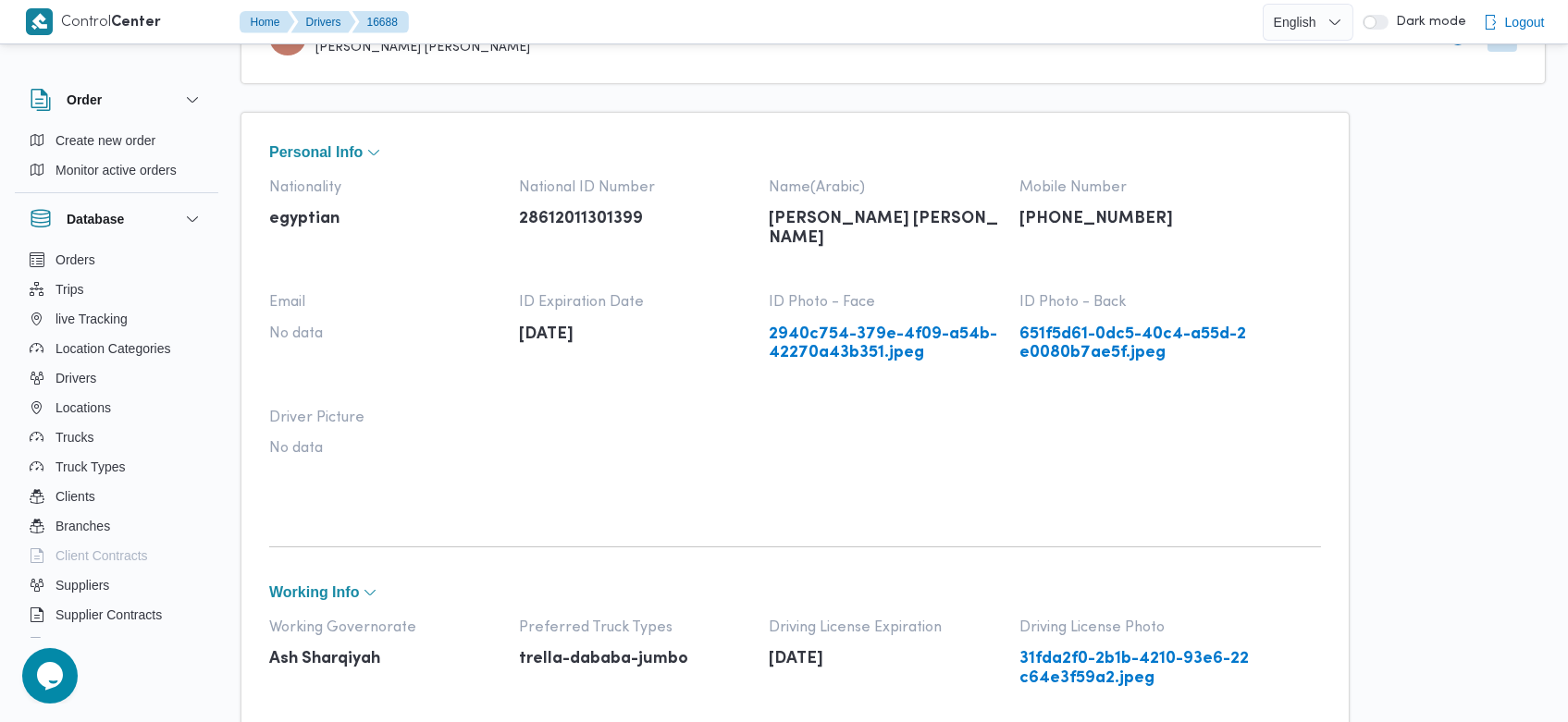
scroll to position [1539, 0]
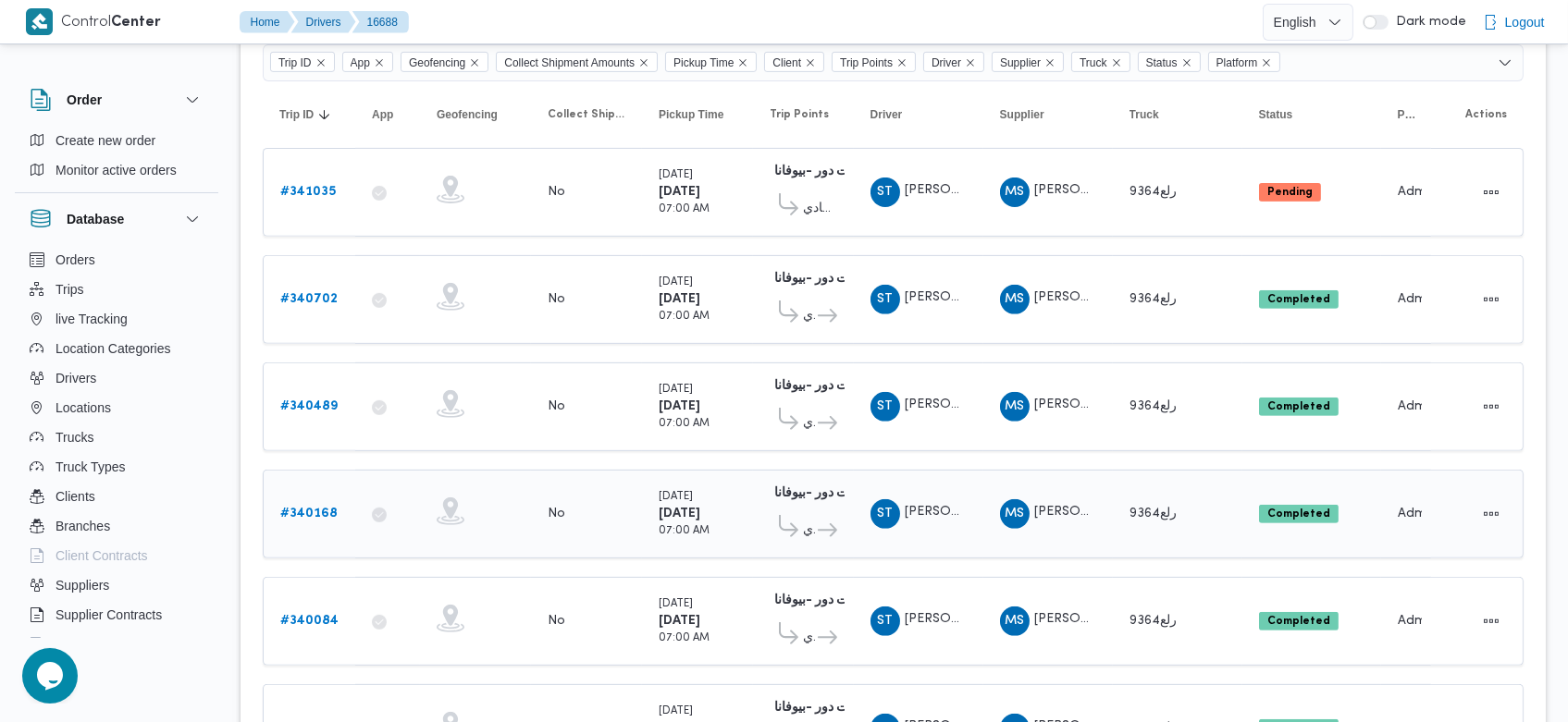
drag, startPoint x: 319, startPoint y: 371, endPoint x: 512, endPoint y: 495, distance: 229.4
click at [512, 495] on div at bounding box center [475, 514] width 93 height 48
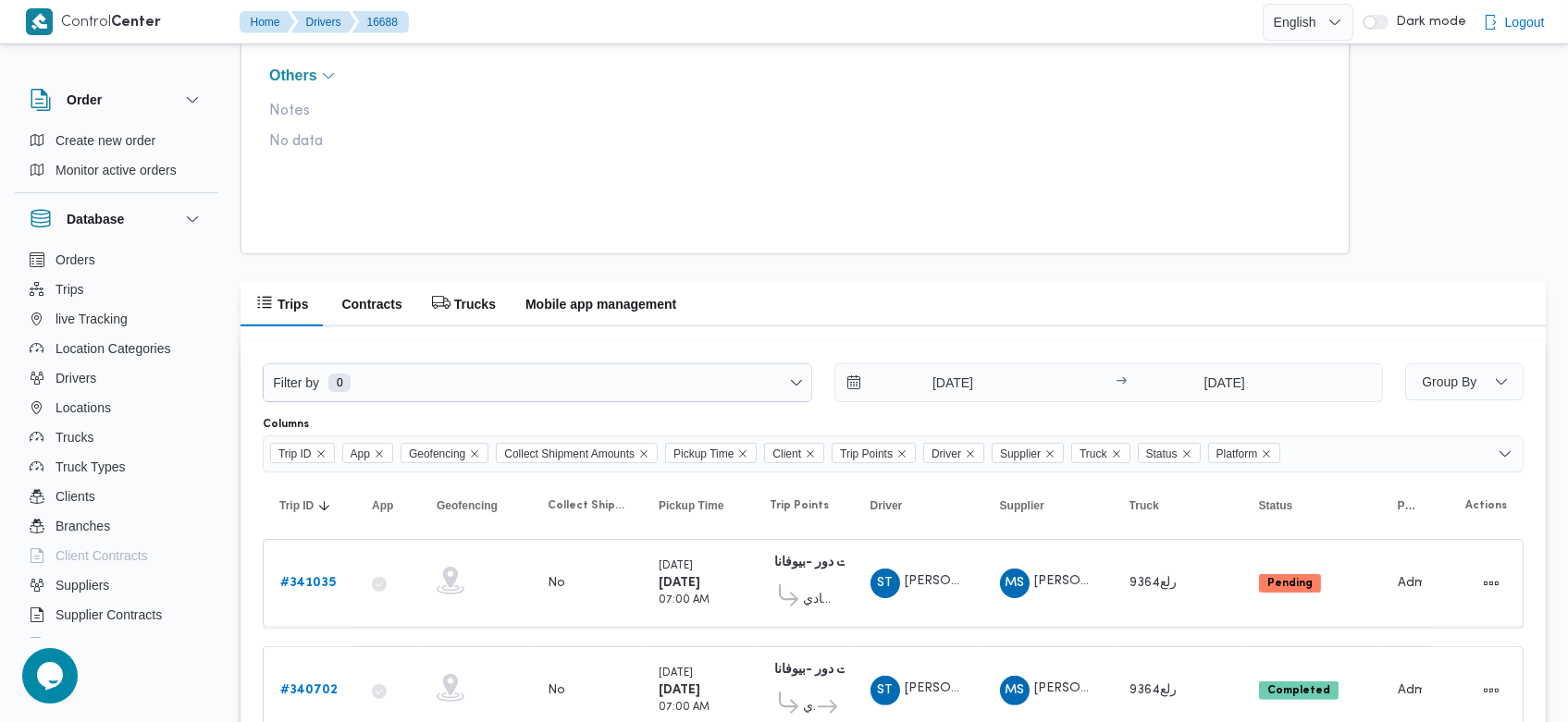
scroll to position [1115, 0]
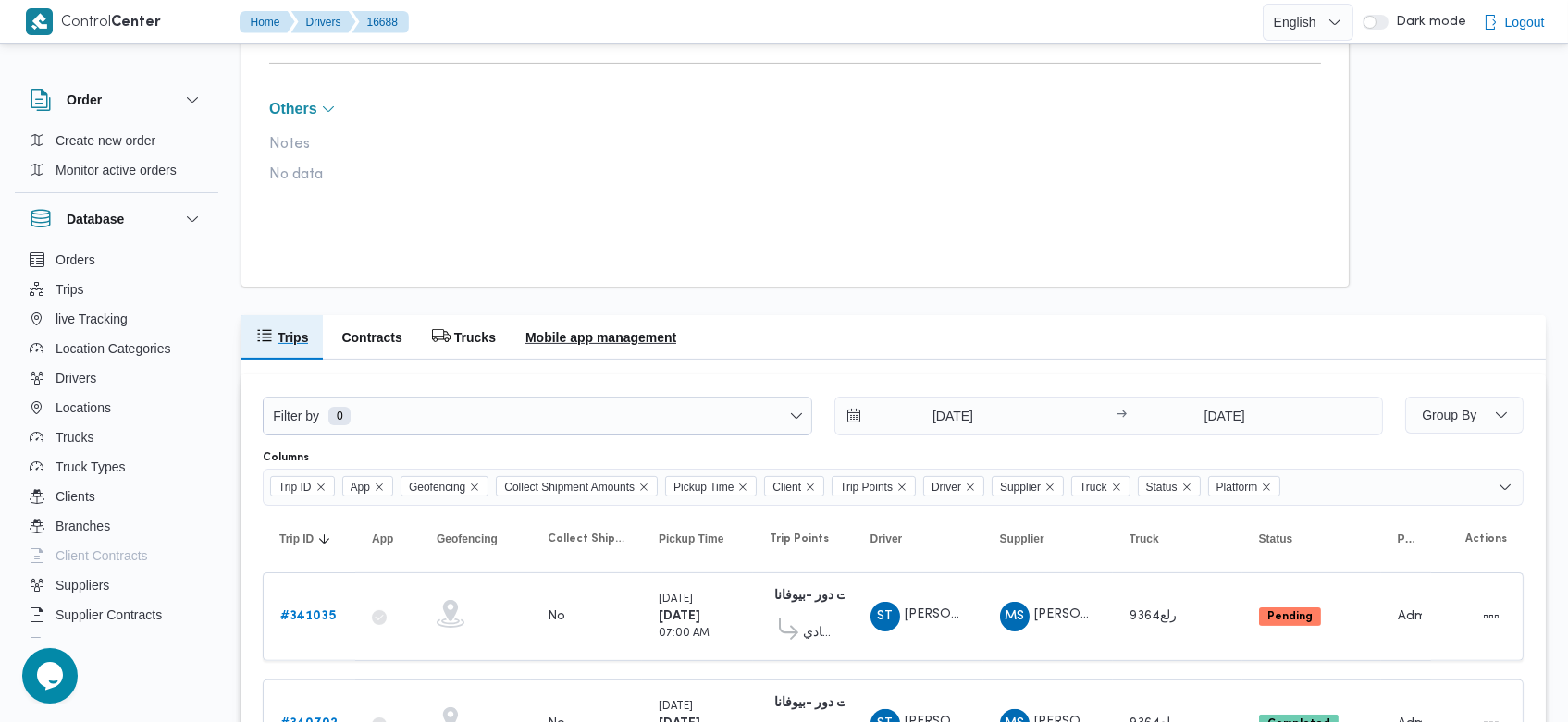
click at [594, 319] on button "Mobile app management" at bounding box center [600, 337] width 181 height 44
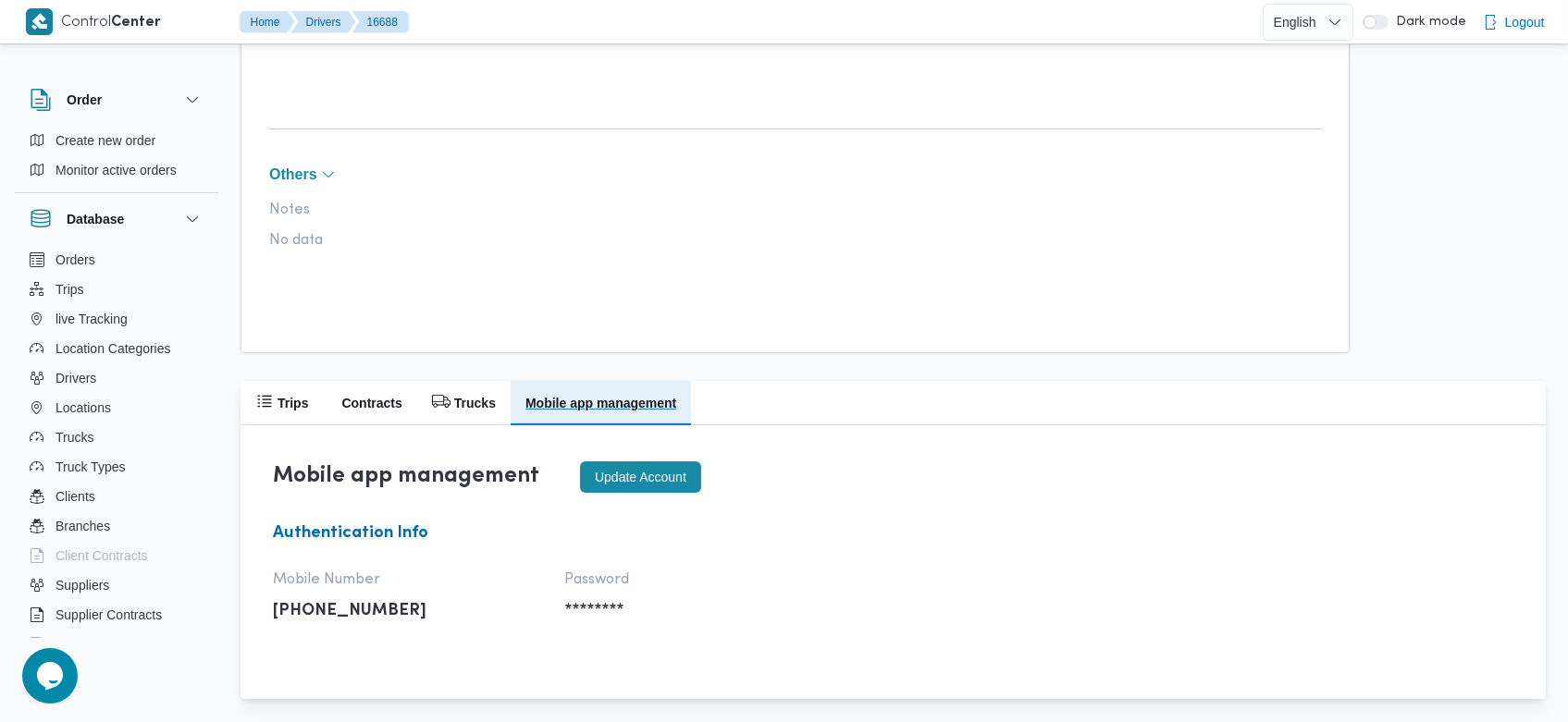
scroll to position [1050, 0]
click at [641, 492] on button "Update account" at bounding box center [640, 477] width 121 height 31
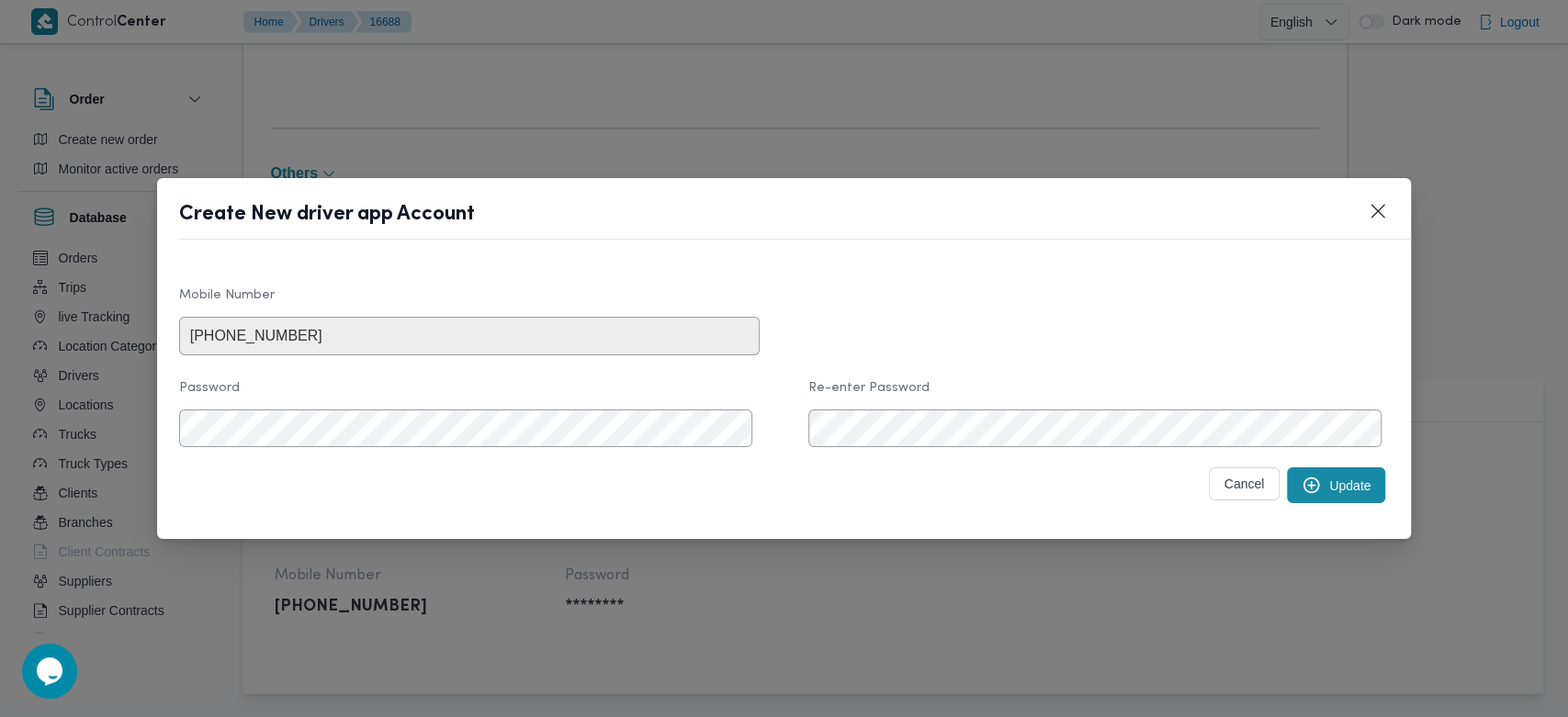
click at [1304, 502] on button "Update" at bounding box center [1335, 485] width 98 height 36
